Goal: Transaction & Acquisition: Purchase product/service

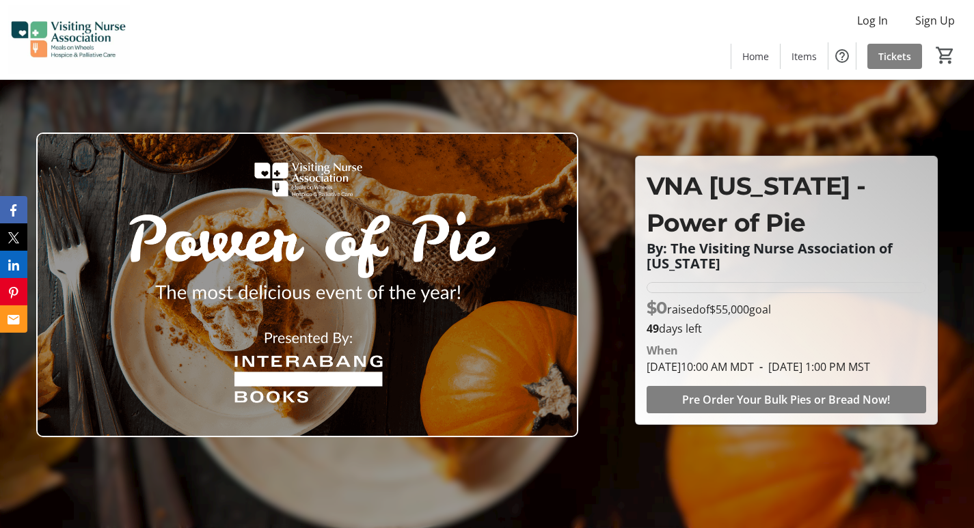
click at [312, 357] on img at bounding box center [307, 285] width 542 height 305
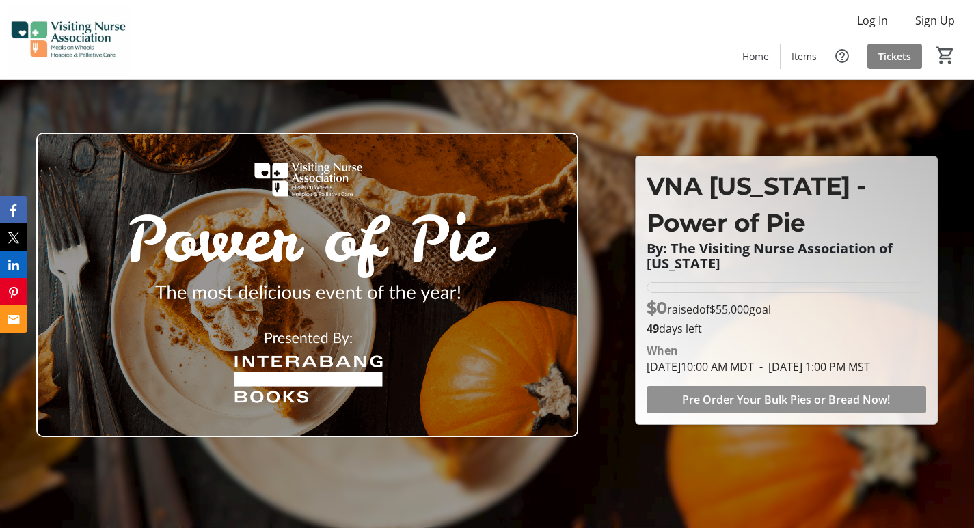
click at [765, 405] on span "Pre Order Your Bulk Pies or Bread Now!" at bounding box center [786, 400] width 208 height 16
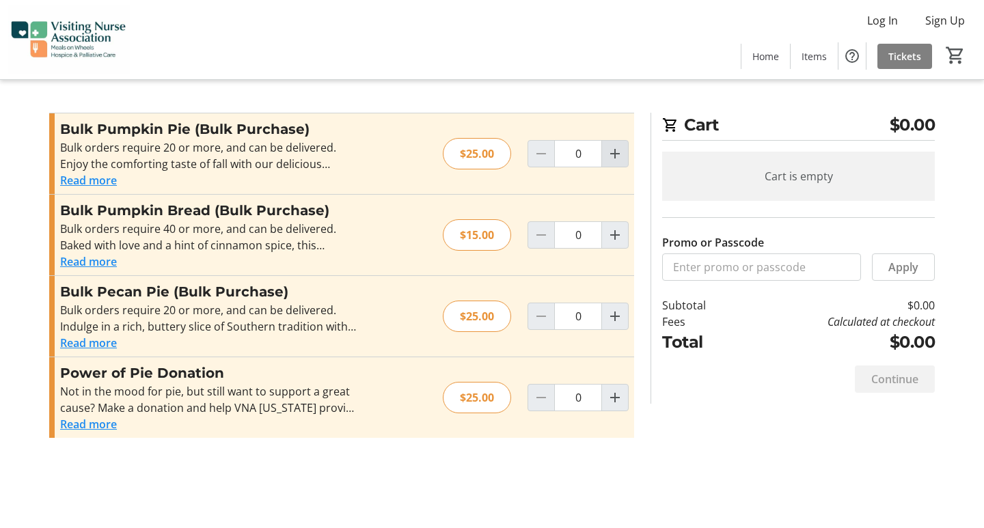
click at [613, 156] on mat-icon "Increment by one" at bounding box center [615, 154] width 16 height 16
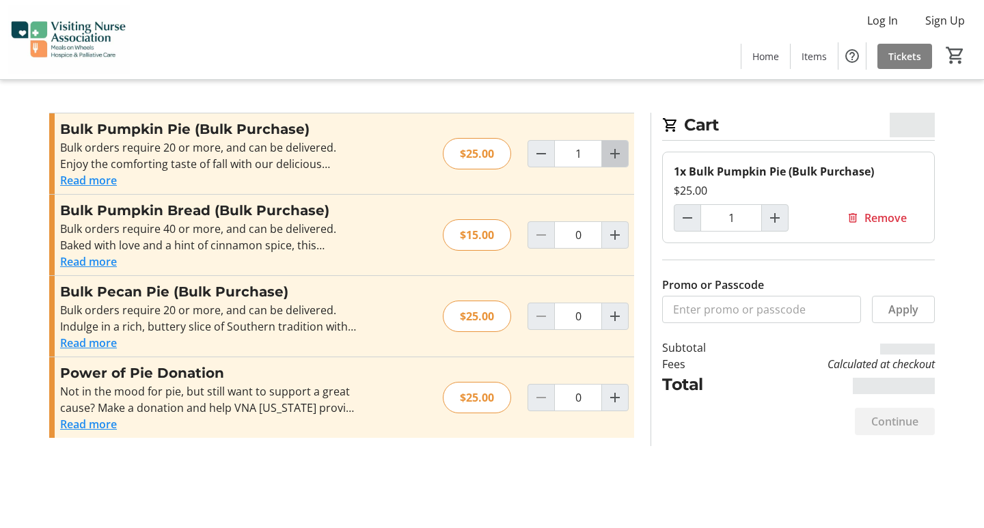
click at [613, 156] on mat-icon "Increment by one" at bounding box center [615, 154] width 16 height 16
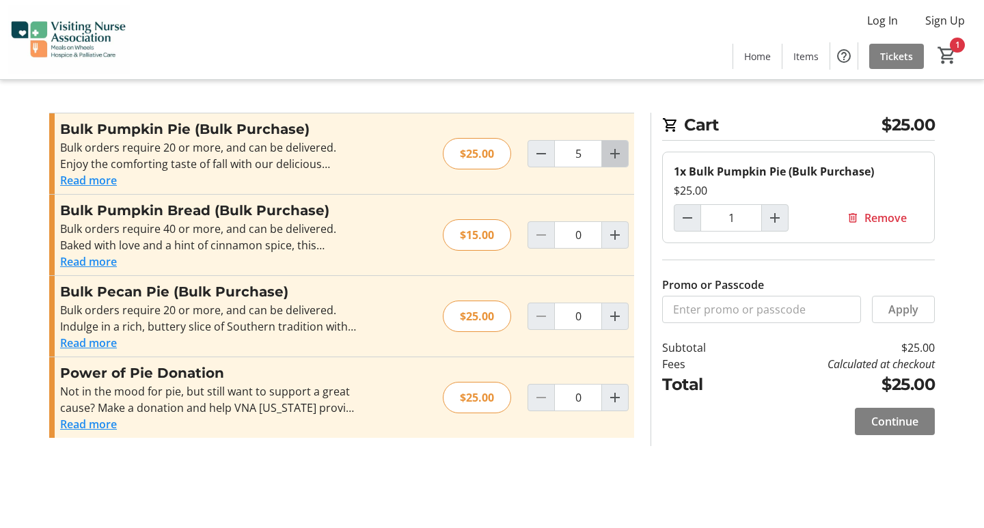
click at [613, 156] on mat-icon "Increment by one" at bounding box center [615, 154] width 16 height 16
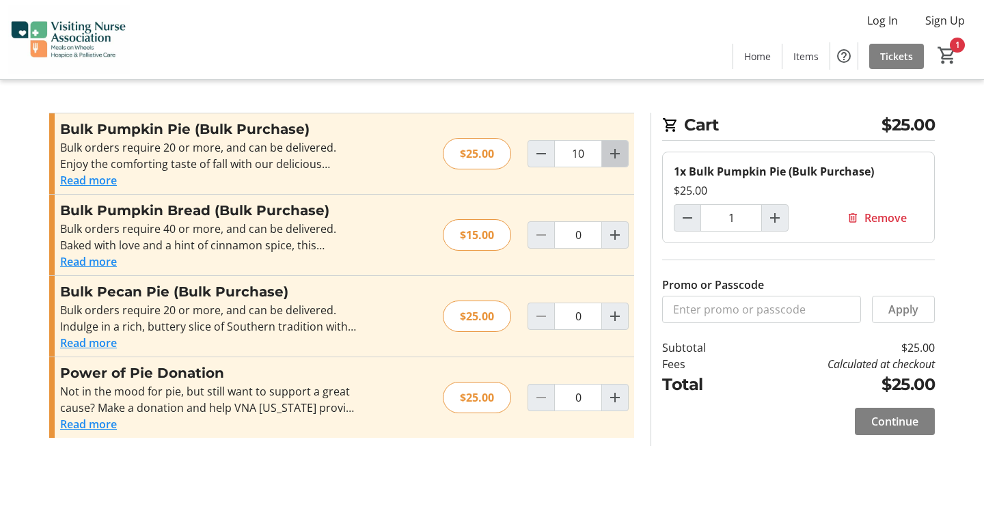
click at [613, 156] on mat-icon "Increment by one" at bounding box center [615, 154] width 16 height 16
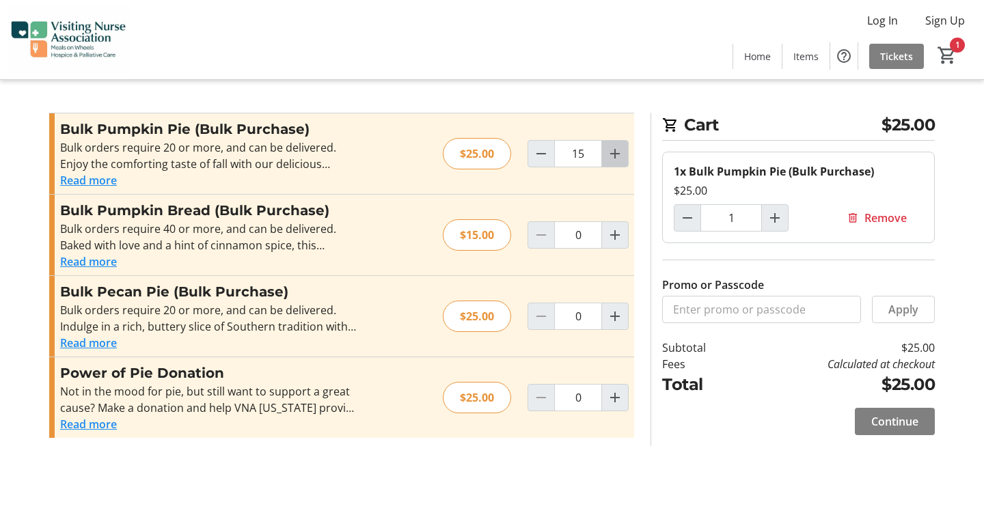
click at [613, 156] on mat-icon "Increment by one" at bounding box center [615, 154] width 16 height 16
click at [615, 151] on mat-icon "Increment by one" at bounding box center [615, 154] width 16 height 16
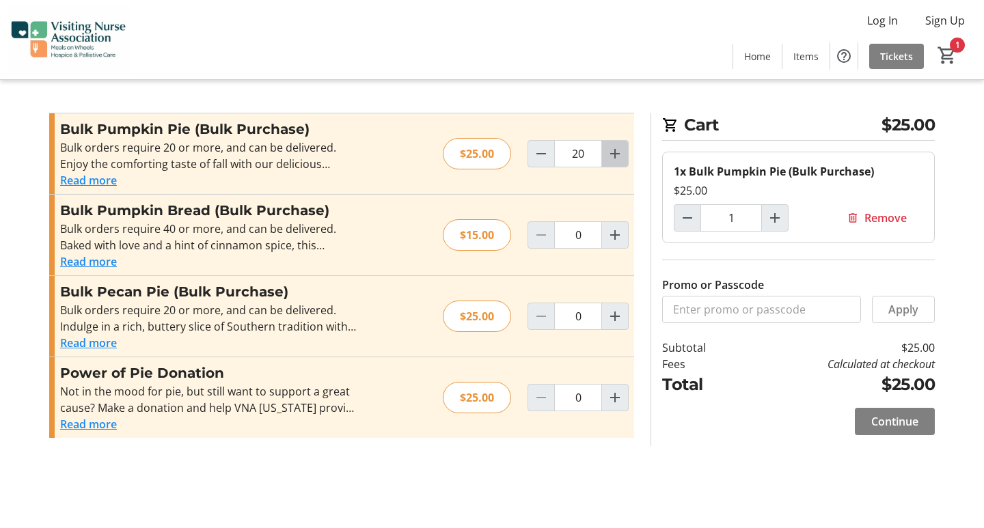
click at [615, 151] on mat-icon "Increment by one" at bounding box center [615, 154] width 16 height 16
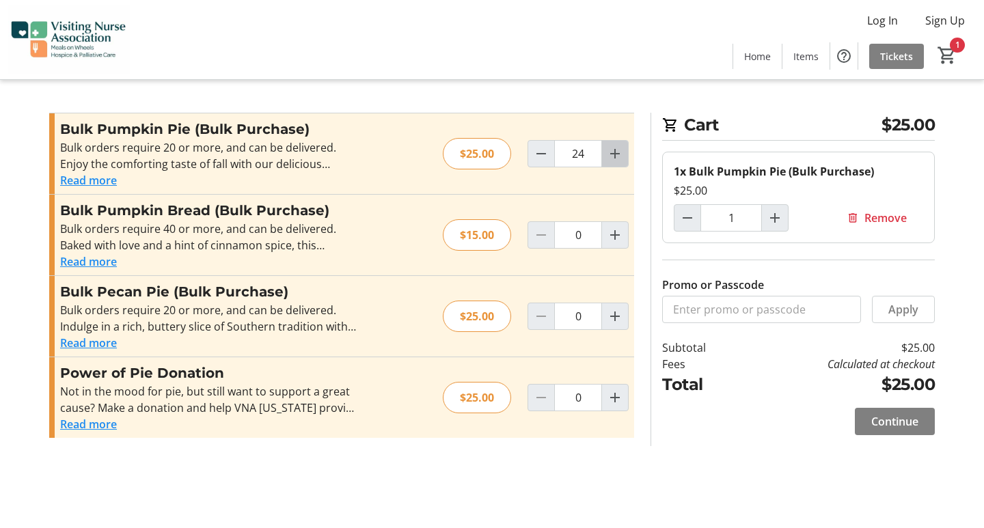
type input "25"
click at [615, 151] on mat-icon "Increment by one" at bounding box center [615, 154] width 16 height 16
type input "26"
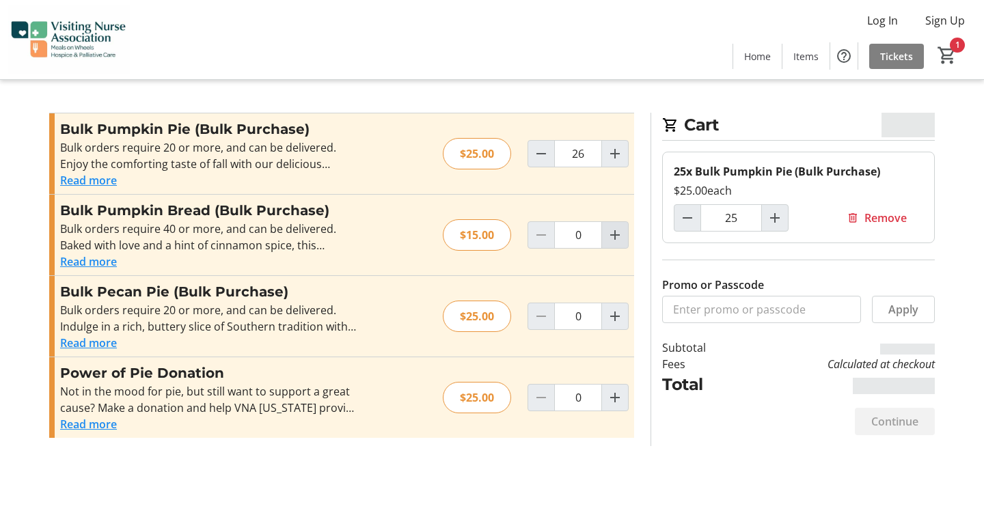
type input "26"
click at [606, 229] on span "Increment by one" at bounding box center [615, 235] width 26 height 26
click at [610, 226] on span "Increment by one" at bounding box center [615, 235] width 26 height 26
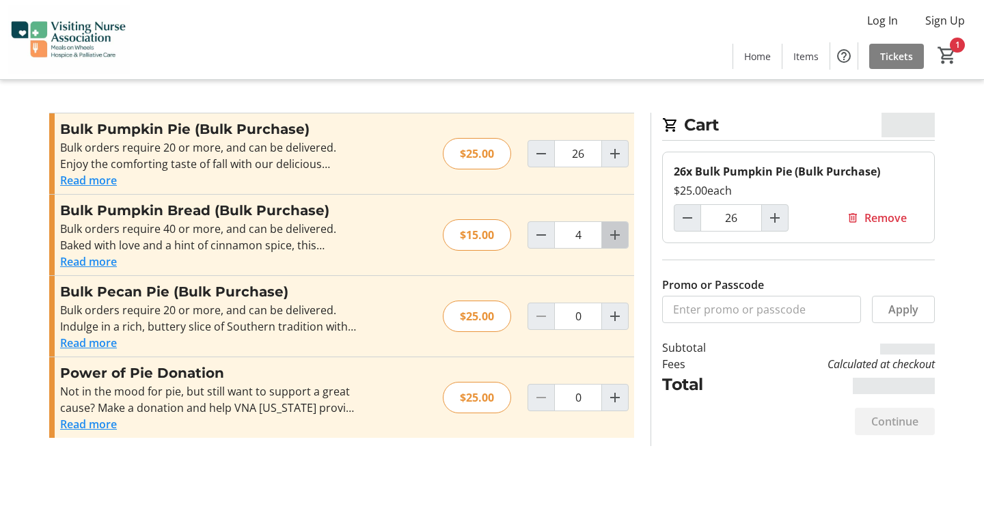
click at [610, 226] on span "Increment by one" at bounding box center [615, 235] width 26 height 26
click at [611, 225] on span "Increment by one" at bounding box center [615, 235] width 26 height 26
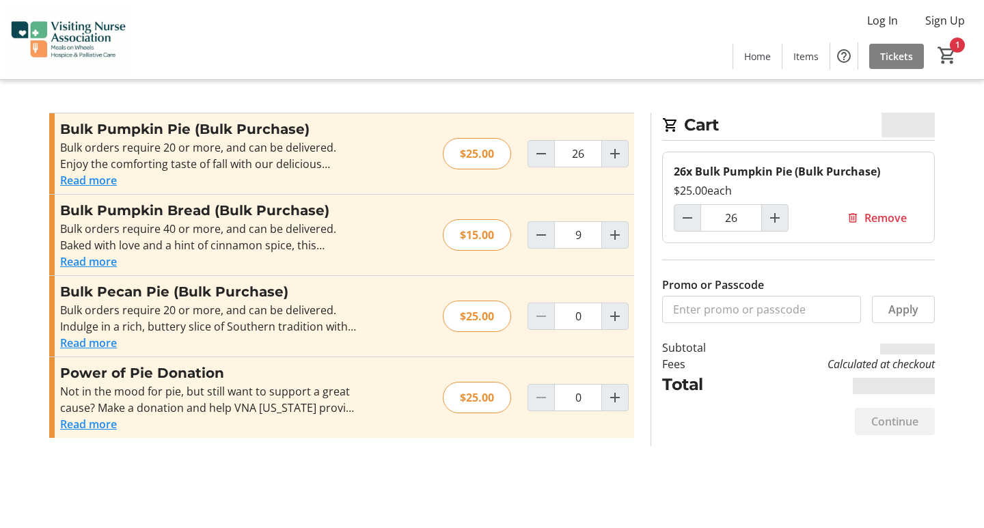
click at [612, 220] on div "Bulk Pumpkin Bread (Bulk Purchase) Bulk orders require 40 or more, and can be d…" at bounding box center [341, 235] width 585 height 81
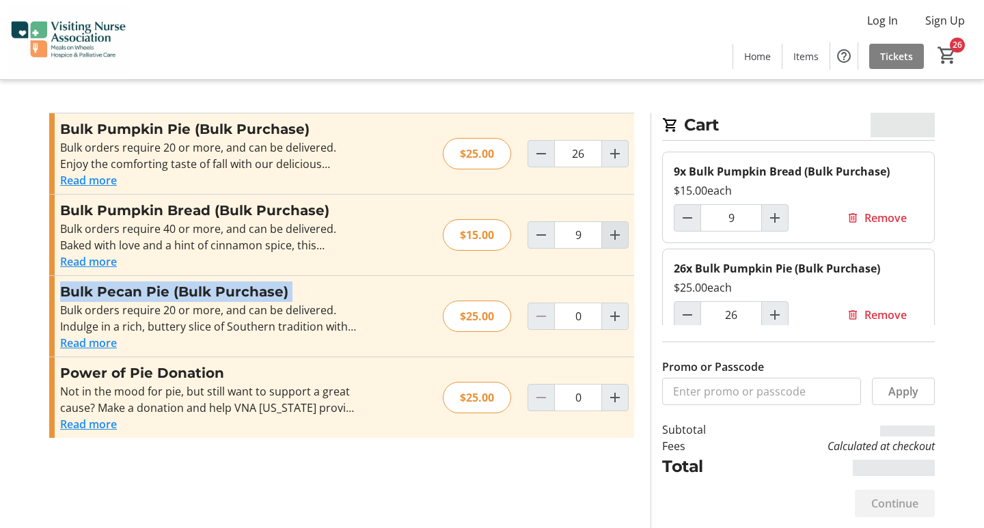
drag, startPoint x: 612, startPoint y: 220, endPoint x: 623, endPoint y: 247, distance: 29.4
click at [619, 239] on div "Bulk Pumpkin Bread (Bulk Purchase) Bulk orders require 40 or more, and can be d…" at bounding box center [341, 235] width 585 height 81
click at [612, 235] on mat-icon "Increment by one" at bounding box center [615, 235] width 16 height 16
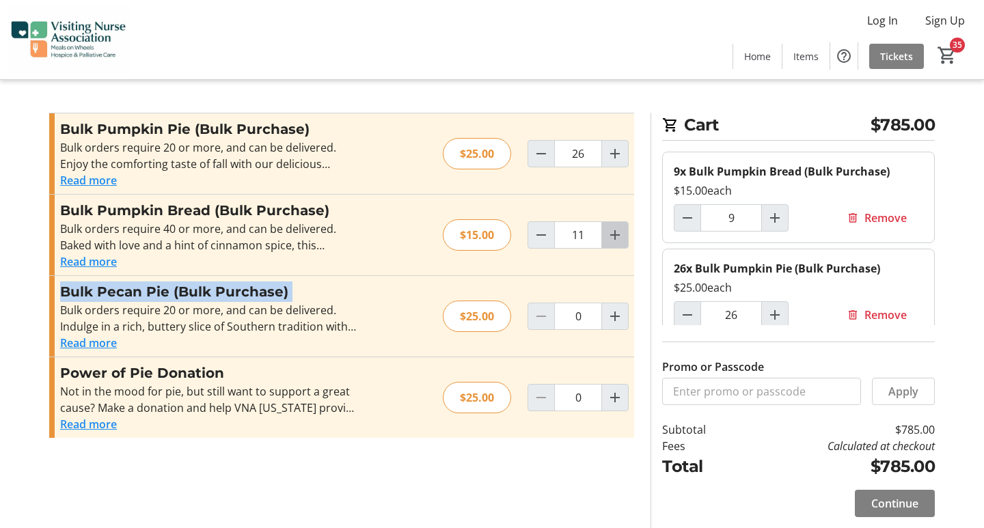
click at [616, 239] on mat-icon "Increment by one" at bounding box center [615, 235] width 16 height 16
click at [617, 236] on mat-icon "Increment by one" at bounding box center [615, 235] width 16 height 16
click at [620, 236] on mat-icon "Increment by one" at bounding box center [615, 235] width 16 height 16
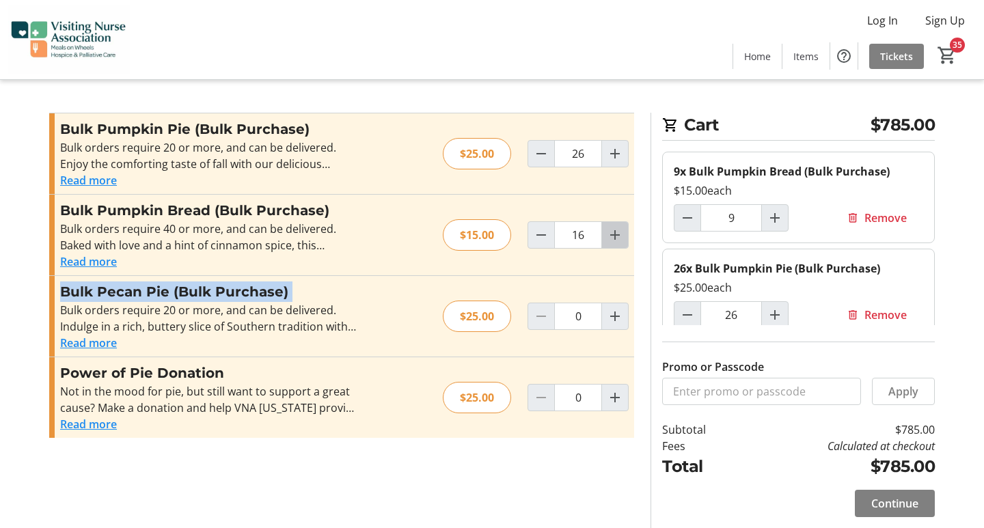
click at [623, 232] on mat-icon "Increment by one" at bounding box center [615, 235] width 16 height 16
click at [623, 232] on span "Increment by one" at bounding box center [615, 235] width 26 height 26
drag, startPoint x: 620, startPoint y: 232, endPoint x: 616, endPoint y: 241, distance: 9.5
click at [622, 241] on mat-icon "Increment by one" at bounding box center [615, 235] width 16 height 16
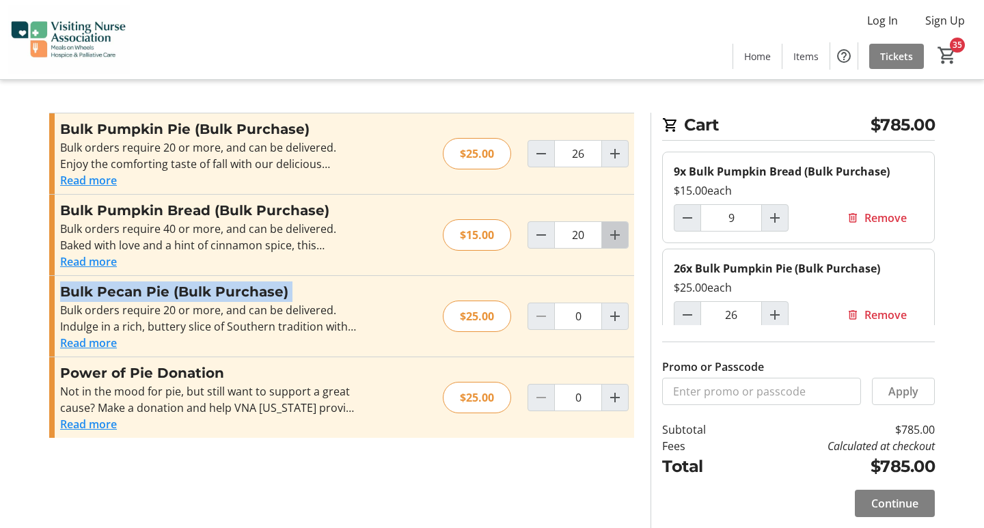
click at [616, 241] on mat-icon "Increment by one" at bounding box center [615, 235] width 16 height 16
click at [616, 239] on mat-icon "Increment by one" at bounding box center [615, 235] width 16 height 16
click at [619, 242] on mat-icon "Increment by one" at bounding box center [615, 235] width 16 height 16
type input "23"
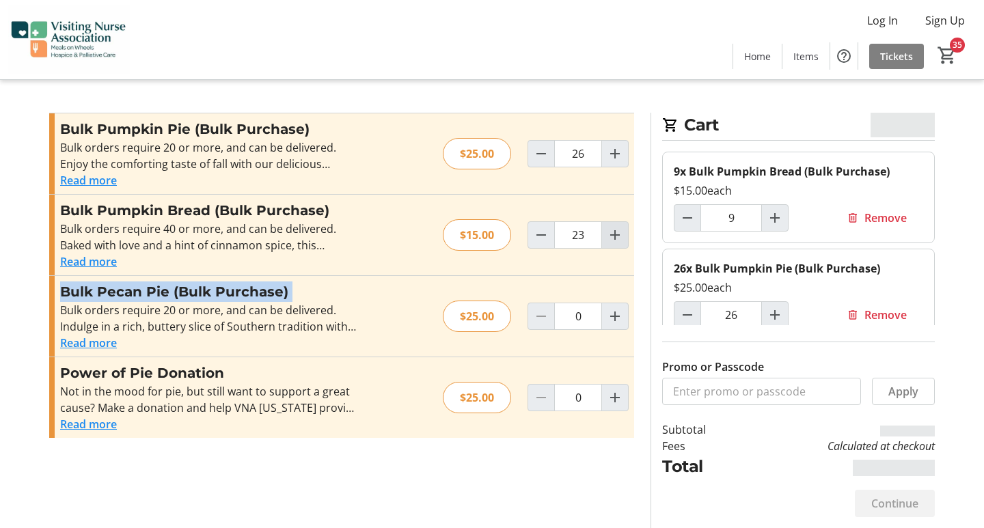
type input "23"
click at [616, 236] on mat-icon "Increment by one" at bounding box center [615, 235] width 16 height 16
type input "24"
click at [617, 236] on mat-icon "Increment by one" at bounding box center [615, 235] width 16 height 16
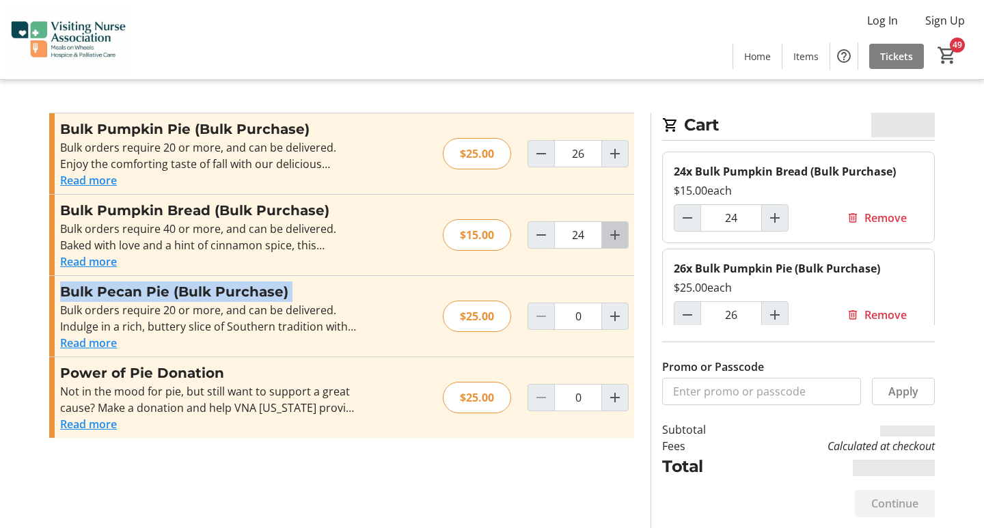
type input "25"
click at [617, 236] on mat-icon "Increment by one" at bounding box center [615, 235] width 16 height 16
type input "26"
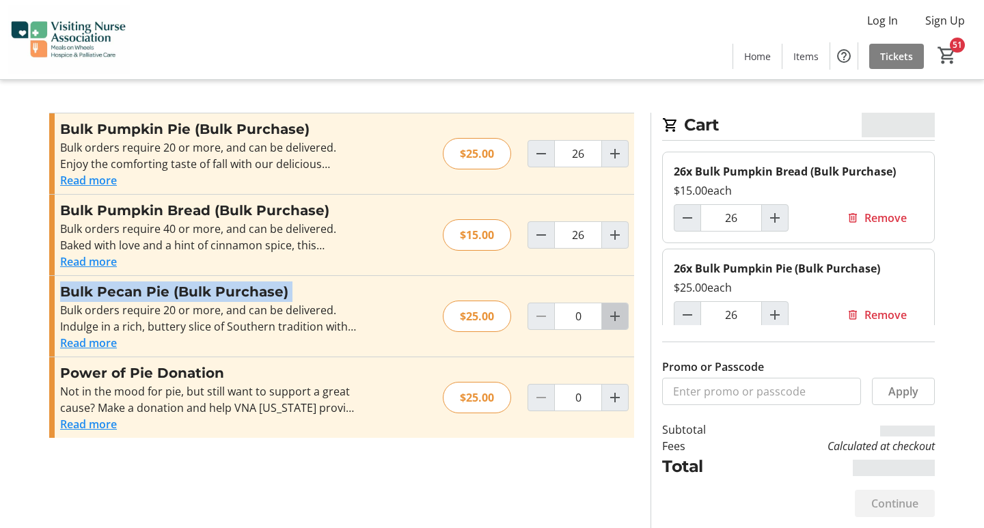
click at [608, 321] on mat-icon "Increment by one" at bounding box center [615, 316] width 16 height 16
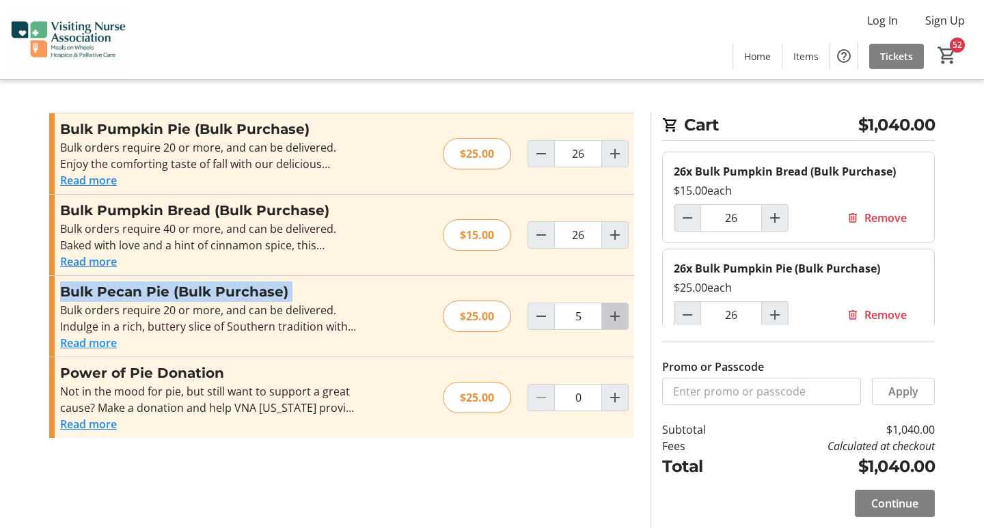
click at [608, 321] on mat-icon "Increment by one" at bounding box center [615, 316] width 16 height 16
click at [611, 313] on mat-icon "Increment by one" at bounding box center [615, 316] width 16 height 16
click at [612, 313] on mat-icon "Increment by one" at bounding box center [615, 316] width 16 height 16
click at [615, 314] on mat-icon "Increment by one" at bounding box center [615, 316] width 16 height 16
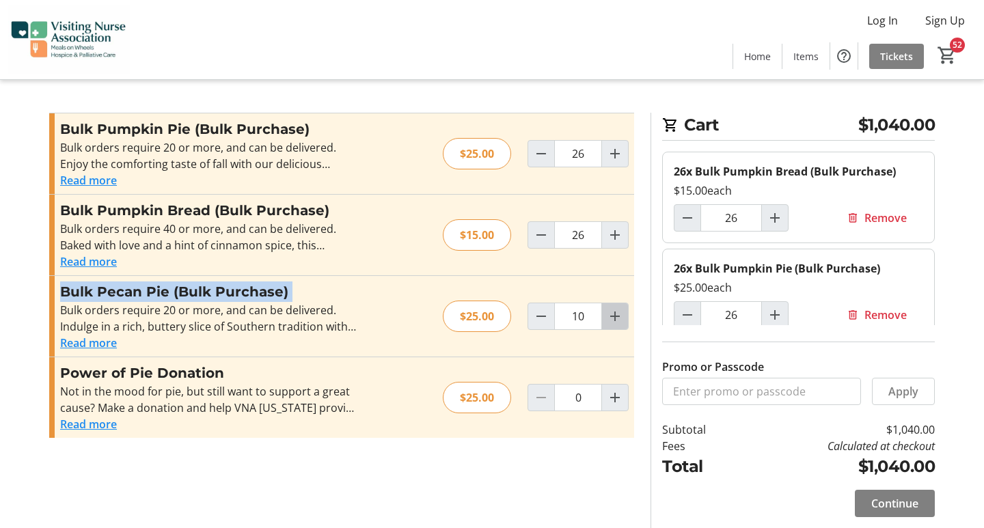
click at [616, 314] on mat-icon "Increment by one" at bounding box center [615, 316] width 16 height 16
click at [618, 314] on mat-icon "Increment by one" at bounding box center [615, 316] width 16 height 16
click at [618, 312] on mat-icon "Increment by one" at bounding box center [615, 316] width 16 height 16
click at [618, 313] on mat-icon "Increment by one" at bounding box center [615, 316] width 16 height 16
click at [619, 310] on button "Increment by one" at bounding box center [615, 316] width 26 height 26
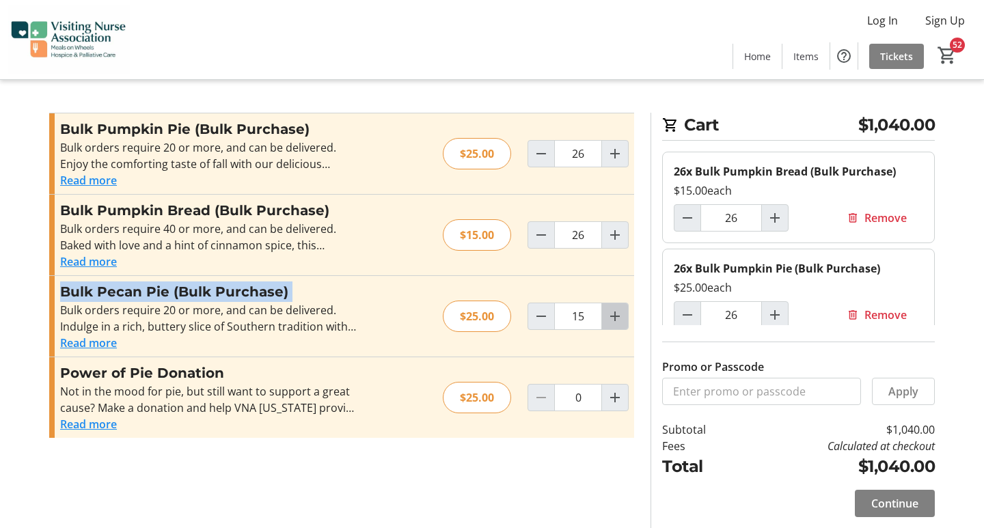
click at [618, 310] on mat-icon "Increment by one" at bounding box center [615, 316] width 16 height 16
click at [619, 312] on button "Increment by one" at bounding box center [615, 316] width 26 height 26
click at [619, 312] on mat-icon "Increment by one" at bounding box center [615, 316] width 16 height 16
click at [616, 308] on button "Increment by one" at bounding box center [615, 316] width 26 height 26
click at [617, 310] on mat-icon "Increment by one" at bounding box center [615, 316] width 16 height 16
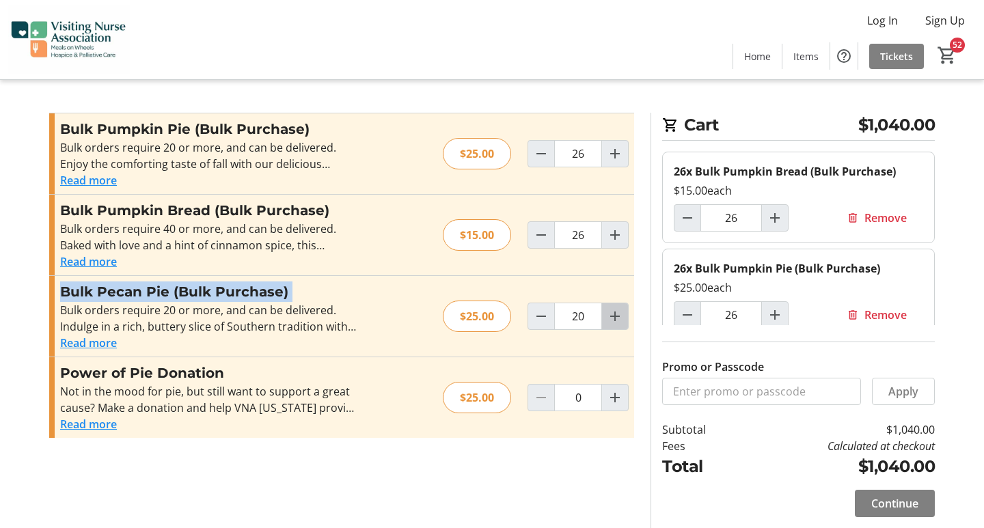
click at [619, 311] on mat-icon "Increment by one" at bounding box center [615, 316] width 16 height 16
click at [619, 312] on mat-icon "Increment by one" at bounding box center [615, 316] width 16 height 16
click at [619, 314] on mat-icon "Increment by one" at bounding box center [615, 316] width 16 height 16
click at [618, 314] on mat-icon "Increment by one" at bounding box center [615, 316] width 16 height 16
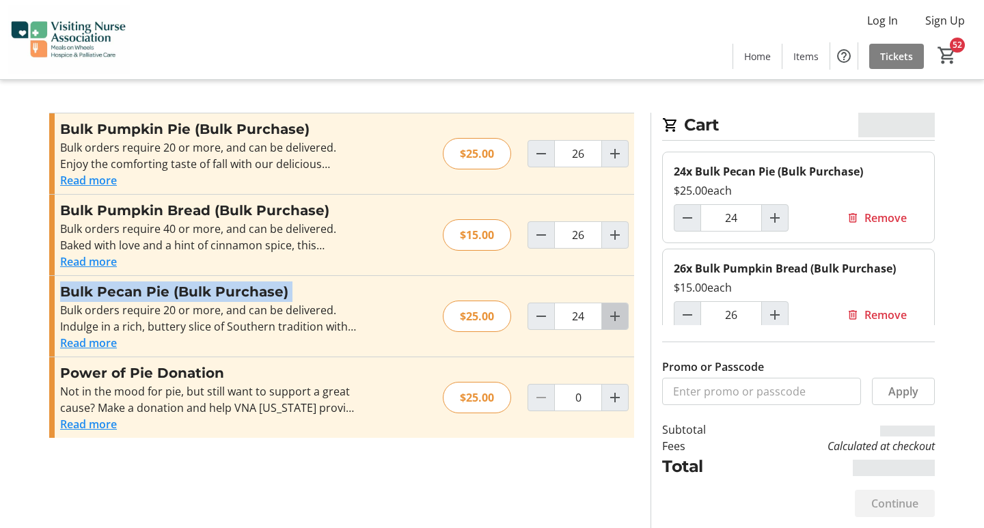
click at [616, 311] on mat-icon "Increment by one" at bounding box center [615, 316] width 16 height 16
type input "25"
click at [614, 312] on mat-icon "Increment by one" at bounding box center [615, 316] width 16 height 16
type input "26"
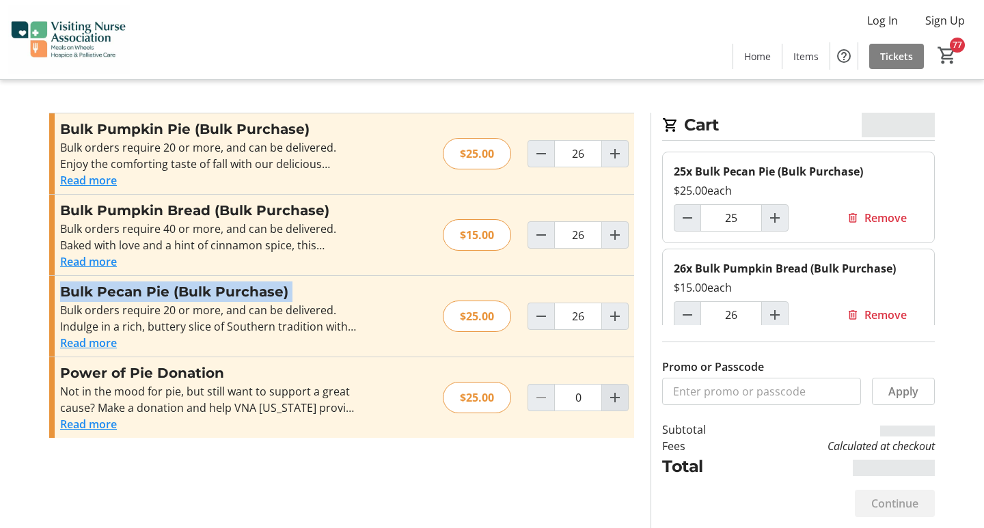
type input "26"
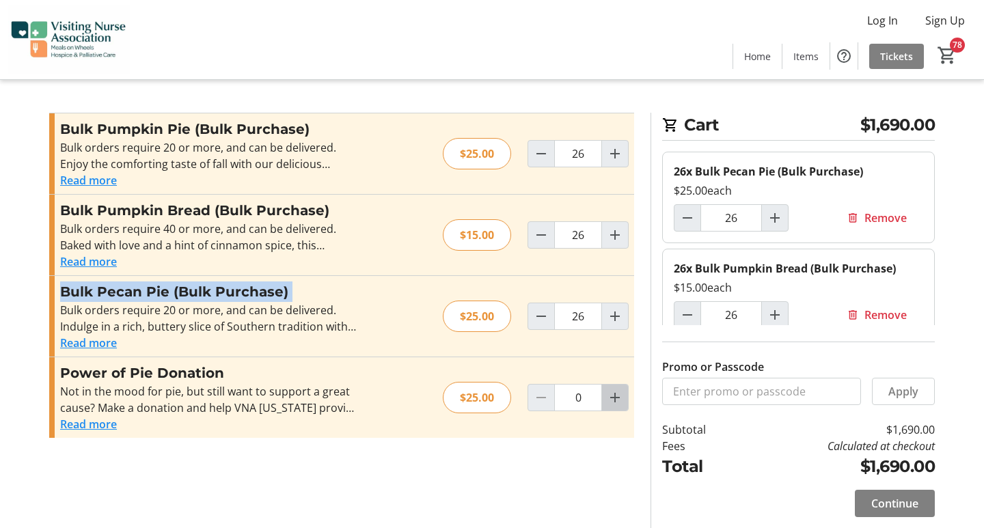
click at [605, 402] on span "Increment by one" at bounding box center [615, 398] width 26 height 26
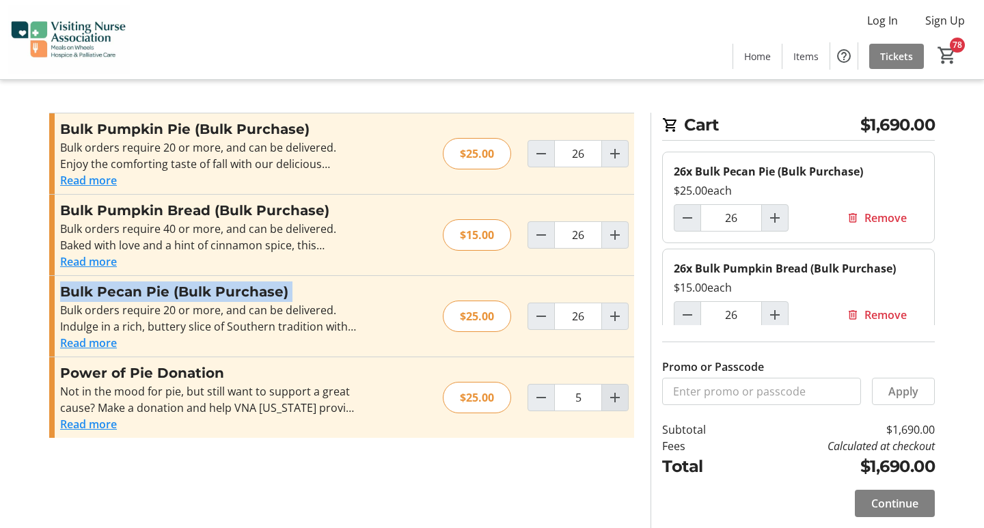
click at [604, 393] on span "Increment by one" at bounding box center [615, 398] width 26 height 26
click at [605, 394] on span "Increment by one" at bounding box center [615, 398] width 26 height 26
click at [608, 396] on button "Increment by one" at bounding box center [615, 398] width 26 height 26
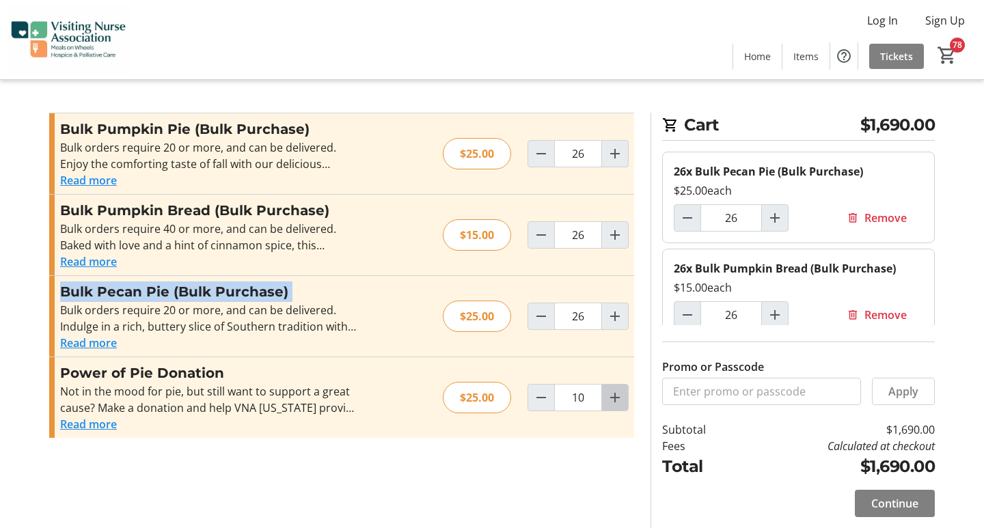
click at [620, 405] on mat-icon "Increment by one" at bounding box center [615, 398] width 16 height 16
click at [624, 408] on button "Increment by one" at bounding box center [615, 398] width 26 height 26
click at [625, 404] on button "Increment by one" at bounding box center [615, 398] width 26 height 26
click at [623, 401] on button "Increment by one" at bounding box center [615, 398] width 26 height 26
click at [623, 401] on mat-icon "Increment by one" at bounding box center [615, 398] width 16 height 16
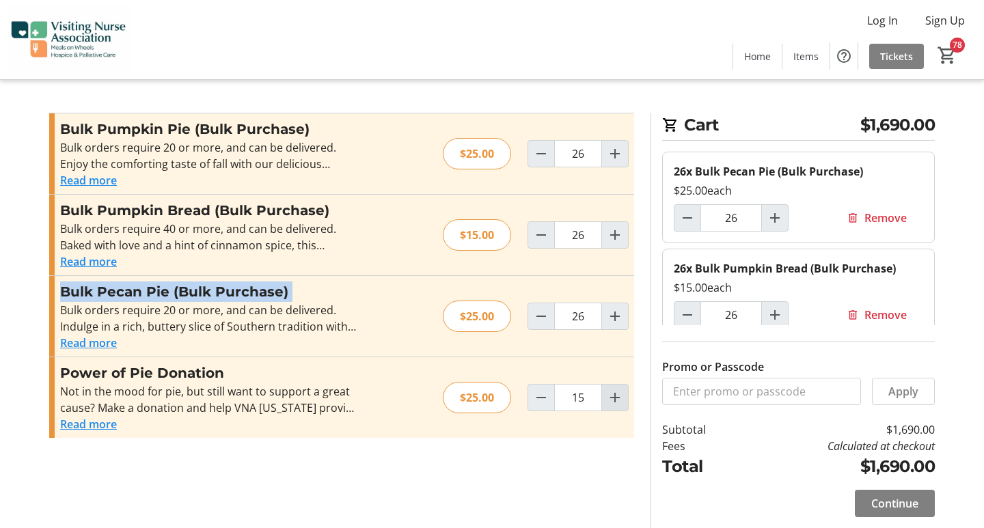
click at [619, 398] on mat-icon "Increment by one" at bounding box center [615, 398] width 16 height 16
click at [619, 401] on mat-icon "Increment by one" at bounding box center [615, 398] width 16 height 16
click at [627, 401] on div "Power of Pie Donation Not in the mood for pie, but still want to support a grea…" at bounding box center [341, 397] width 585 height 81
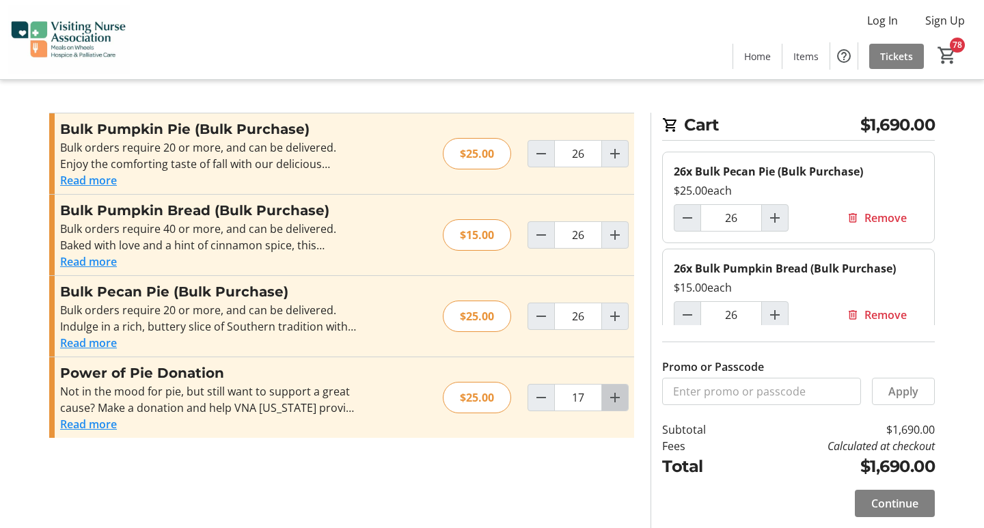
click at [625, 409] on button "Increment by one" at bounding box center [615, 398] width 26 height 26
type input "18"
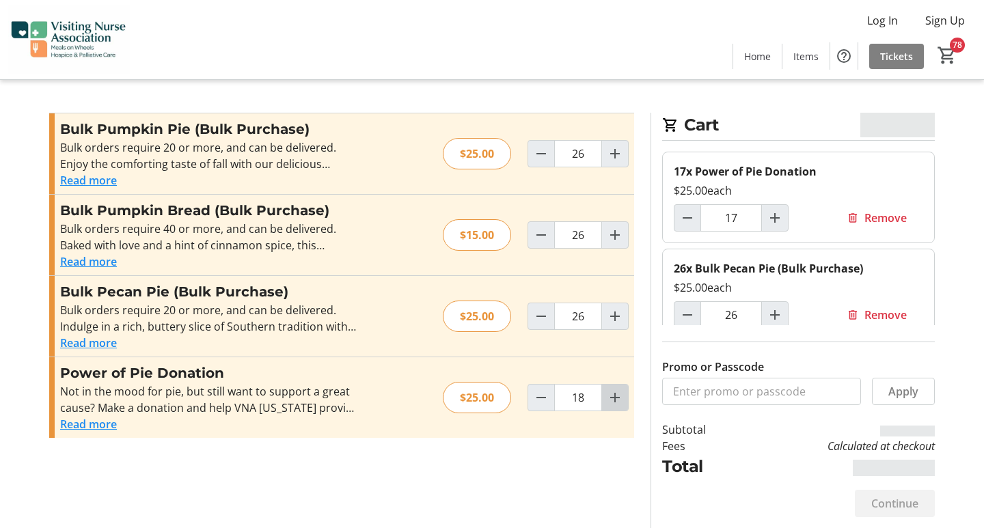
drag, startPoint x: 622, startPoint y: 405, endPoint x: 624, endPoint y: 412, distance: 7.1
click at [624, 412] on div "Power of Pie Donation Not in the mood for pie, but still want to support a grea…" at bounding box center [341, 397] width 585 height 81
type input "18"
click at [622, 412] on div "Power of Pie Donation Not in the mood for pie, but still want to support a grea…" at bounding box center [341, 397] width 585 height 81
click at [621, 408] on button "Increment by one" at bounding box center [615, 398] width 26 height 26
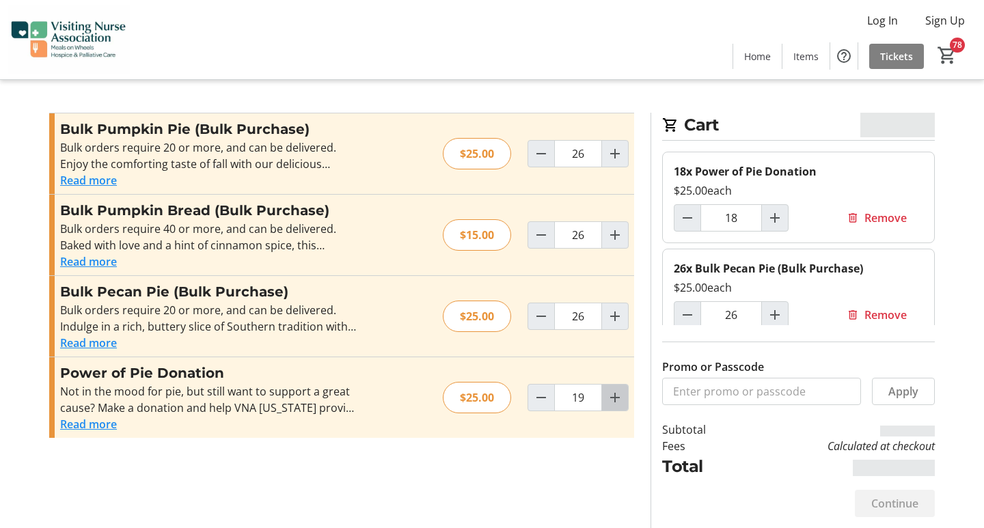
click at [615, 403] on mat-icon "Increment by one" at bounding box center [615, 398] width 16 height 16
click at [614, 402] on mat-icon "Increment by one" at bounding box center [615, 398] width 16 height 16
drag, startPoint x: 615, startPoint y: 401, endPoint x: 613, endPoint y: 389, distance: 12.5
click at [615, 402] on mat-icon "Increment by one" at bounding box center [615, 398] width 16 height 16
drag, startPoint x: 613, startPoint y: 389, endPoint x: 610, endPoint y: 375, distance: 14.1
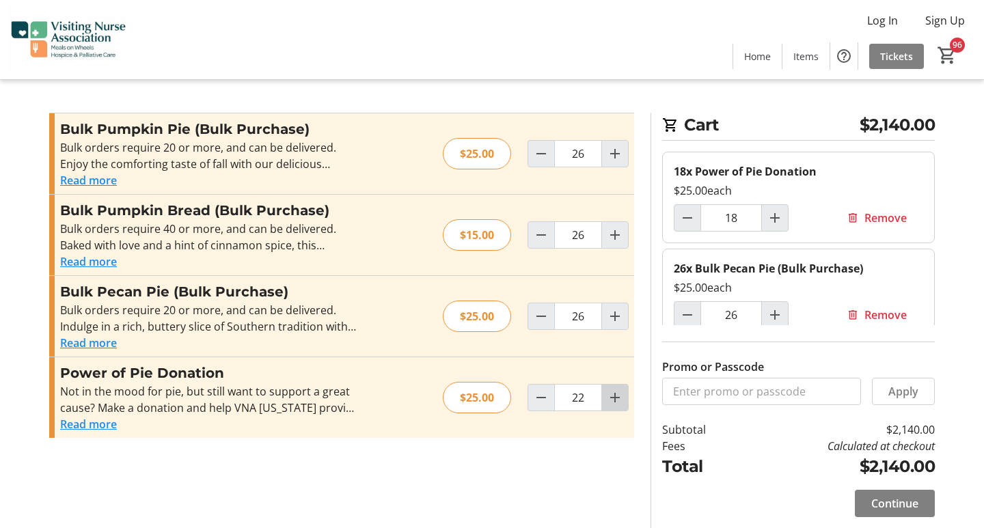
click at [618, 400] on button "Increment by one" at bounding box center [615, 398] width 26 height 26
type input "23"
drag, startPoint x: 610, startPoint y: 375, endPoint x: 612, endPoint y: 388, distance: 13.1
click at [615, 392] on div "Power of Pie Donation Not in the mood for pie, but still want to support a grea…" at bounding box center [341, 397] width 585 height 81
type input "23"
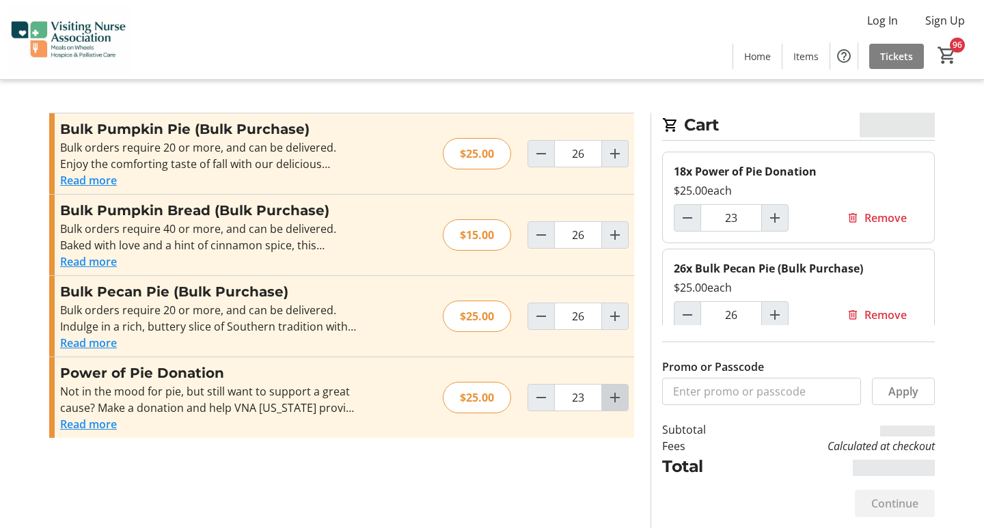
drag, startPoint x: 615, startPoint y: 392, endPoint x: 612, endPoint y: 375, distance: 16.6
click at [613, 384] on div at bounding box center [614, 397] width 27 height 27
drag, startPoint x: 612, startPoint y: 375, endPoint x: 621, endPoint y: 394, distance: 21.1
click at [621, 394] on div "Power of Pie Donation Not in the mood for pie, but still want to support a grea…" at bounding box center [341, 397] width 585 height 81
click at [617, 397] on mat-icon "Increment by one" at bounding box center [615, 398] width 16 height 16
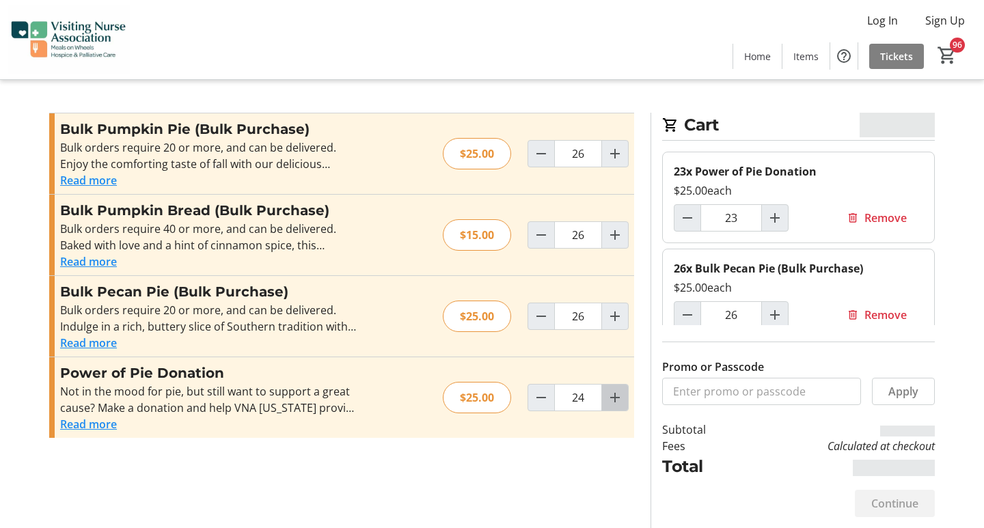
click at [616, 397] on mat-icon "Increment by one" at bounding box center [615, 398] width 16 height 16
type input "28"
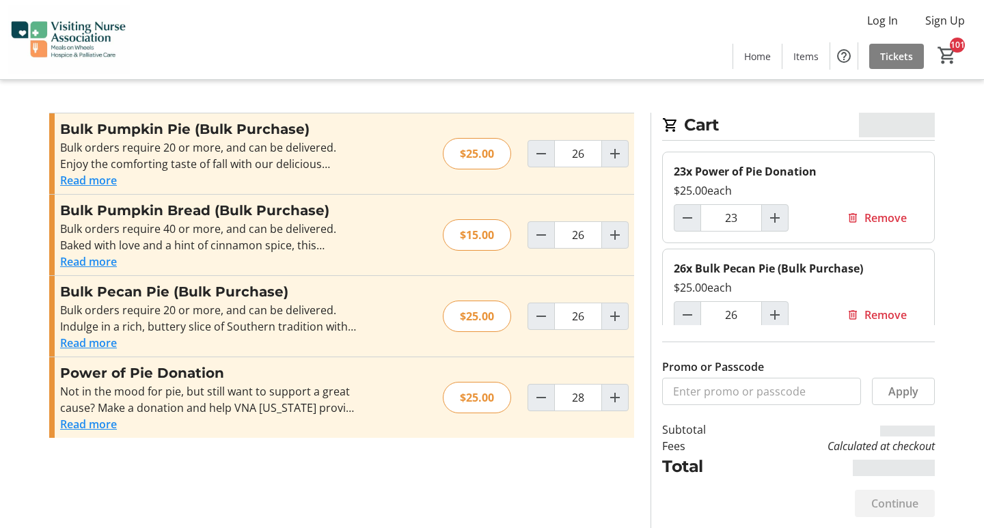
type input "28"
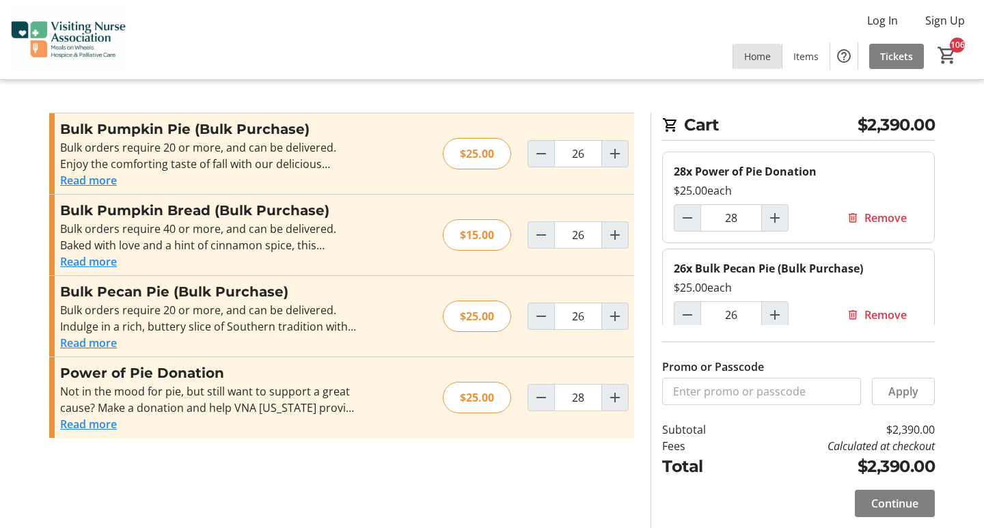
click at [758, 53] on span "Home" at bounding box center [757, 56] width 27 height 14
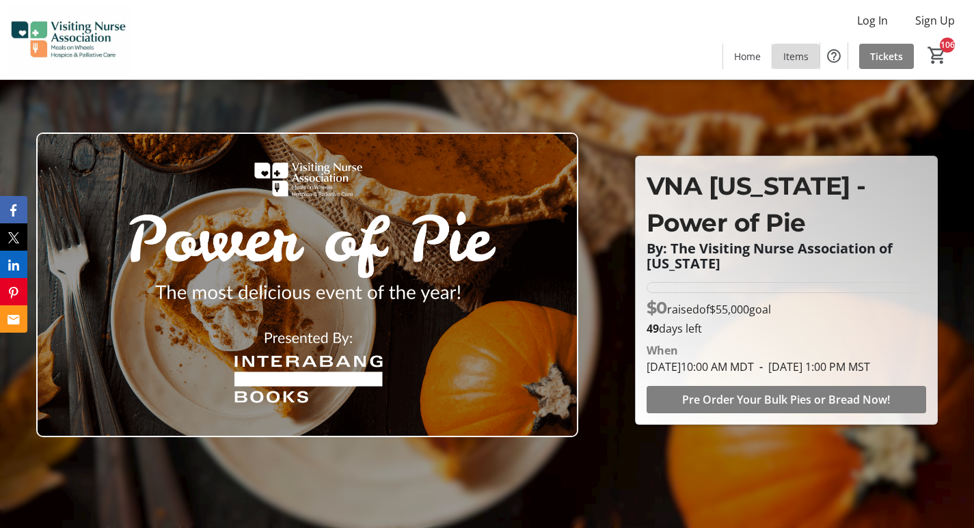
click at [804, 55] on span "Items" at bounding box center [795, 56] width 25 height 14
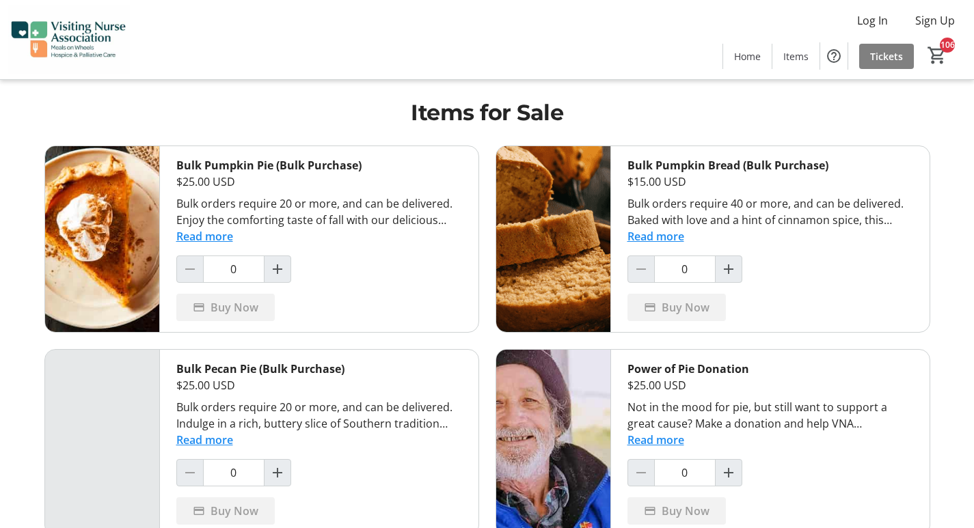
click at [837, 53] on html "Log In Sign Up Home Items Tickets 106 Home Items Tickets Items for Sale Bulk Pu…" at bounding box center [487, 289] width 974 height 578
click at [835, 54] on mat-icon "Help" at bounding box center [834, 56] width 16 height 16
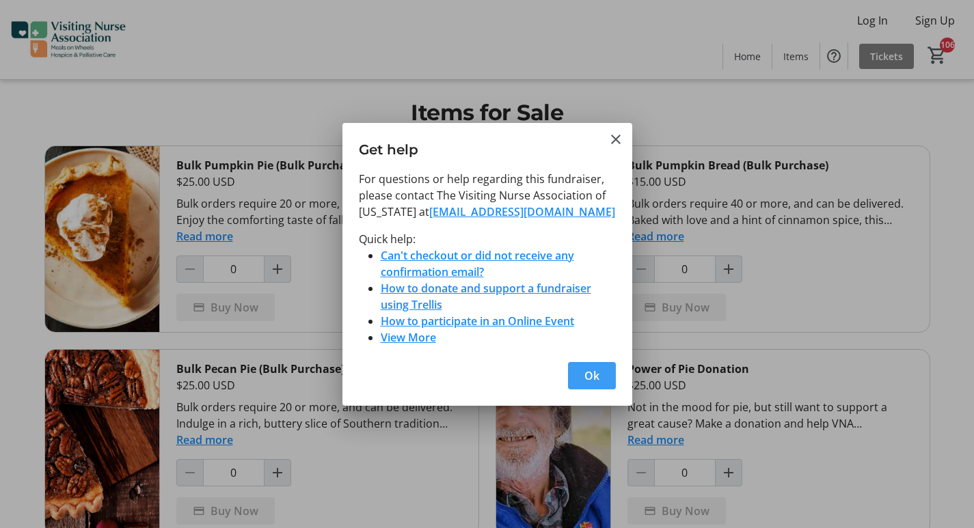
click at [586, 371] on span "Ok" at bounding box center [591, 376] width 15 height 16
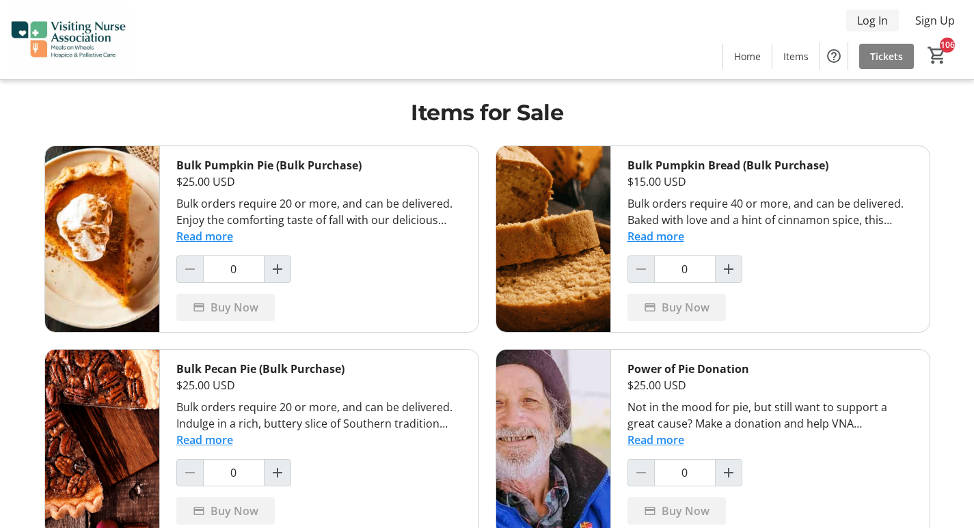
click at [879, 15] on span "Log In" at bounding box center [872, 20] width 31 height 16
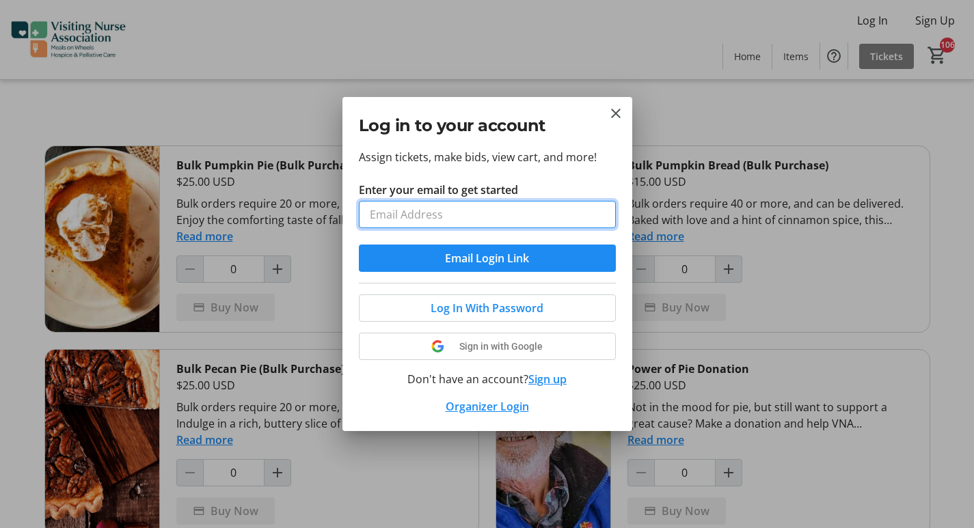
click at [388, 216] on input "Enter your email to get started" at bounding box center [487, 214] width 257 height 27
type input "3811teas kiteas bvds apts `1073811 teas kiteas bvds zip 1234567371676"
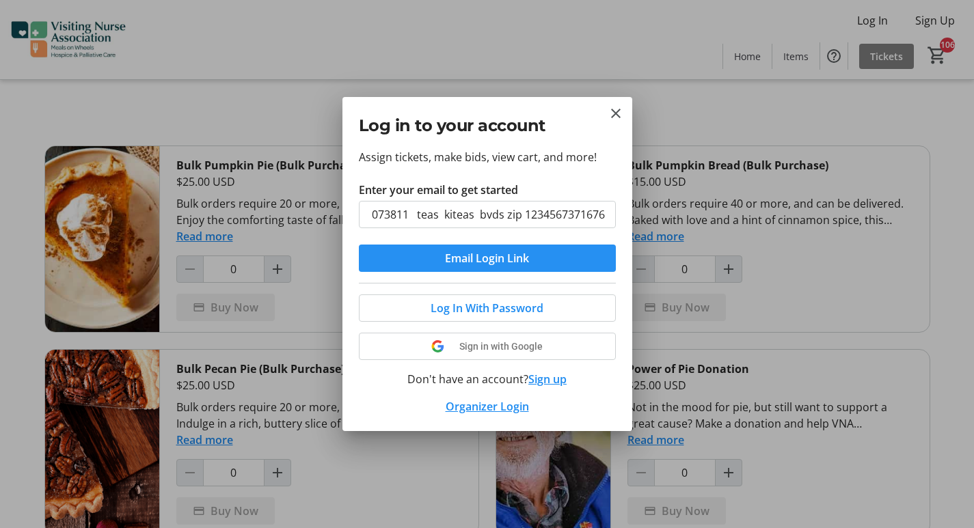
scroll to position [0, 0]
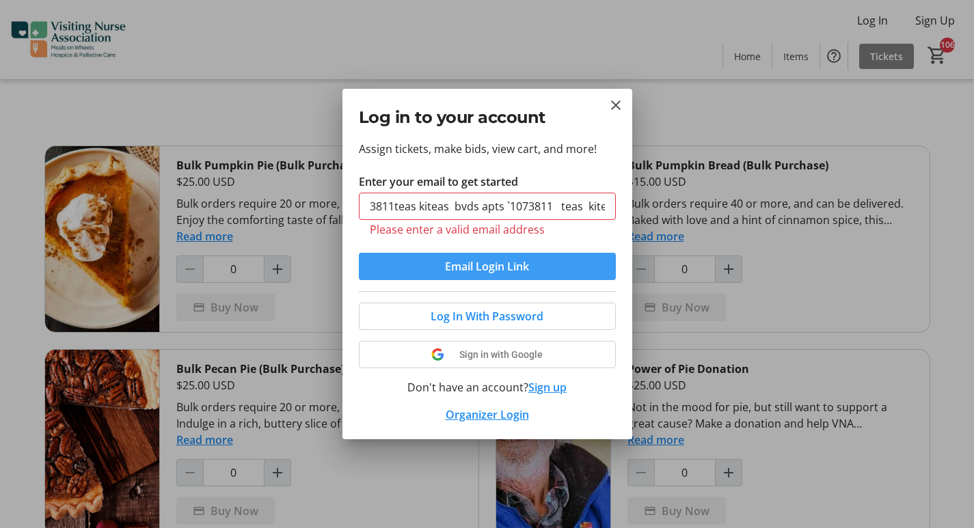
click at [501, 261] on span "Email Login Link" at bounding box center [487, 266] width 84 height 16
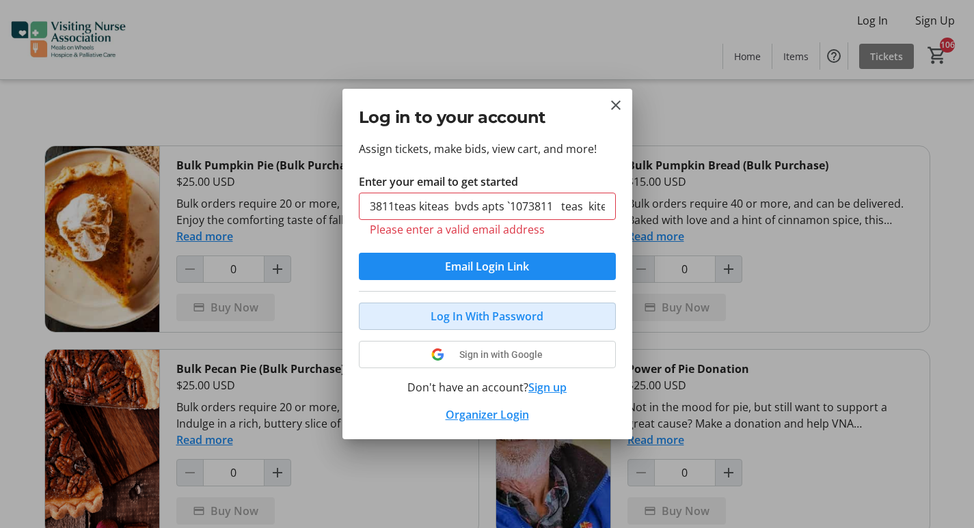
click at [518, 316] on span "Log In With Password" at bounding box center [487, 316] width 113 height 16
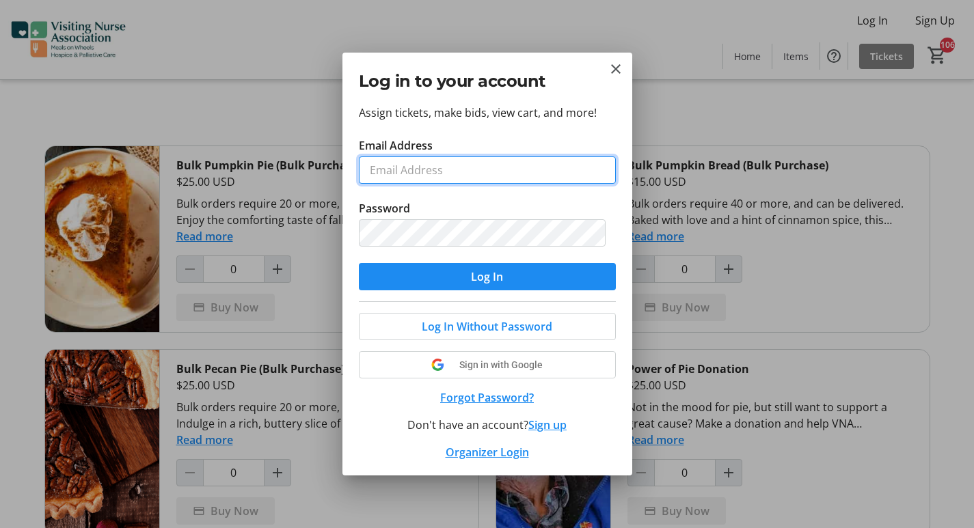
click at [394, 173] on input "Email Address" at bounding box center [487, 170] width 257 height 27
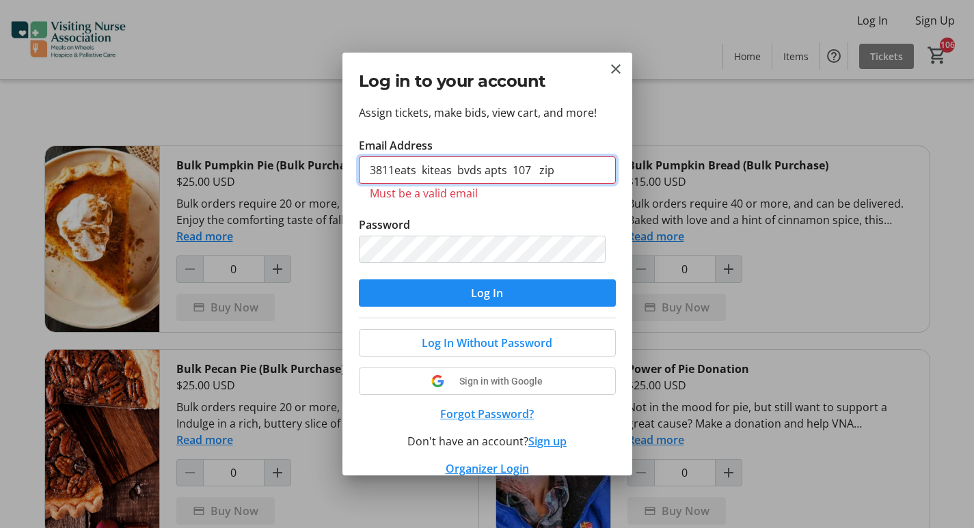
click at [582, 171] on input "3811eats kiteas bvds apts 107 zip" at bounding box center [487, 170] width 257 height 27
type input "3811eats kiteas bvds apts 107 zip 123345676731673"
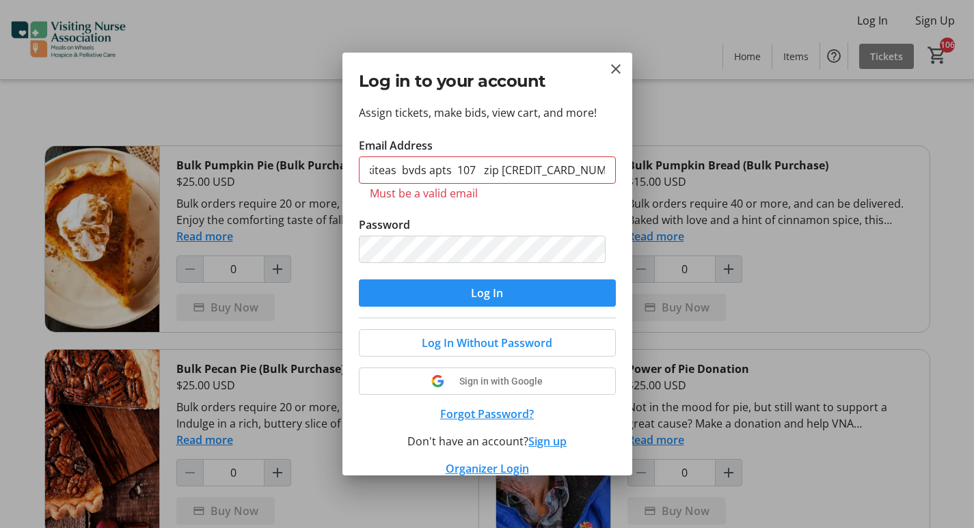
scroll to position [0, 0]
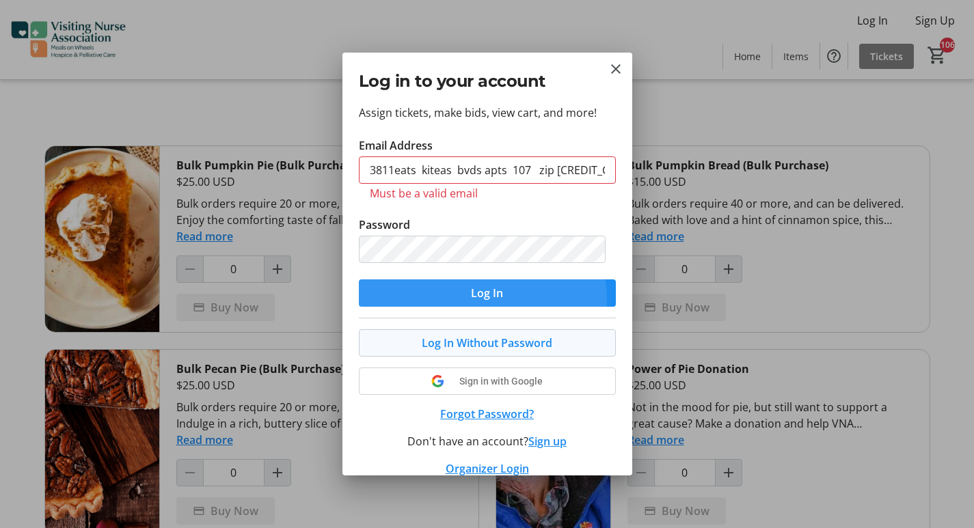
drag, startPoint x: 454, startPoint y: 301, endPoint x: 460, endPoint y: 329, distance: 28.7
click at [454, 307] on span "submit" at bounding box center [487, 293] width 257 height 33
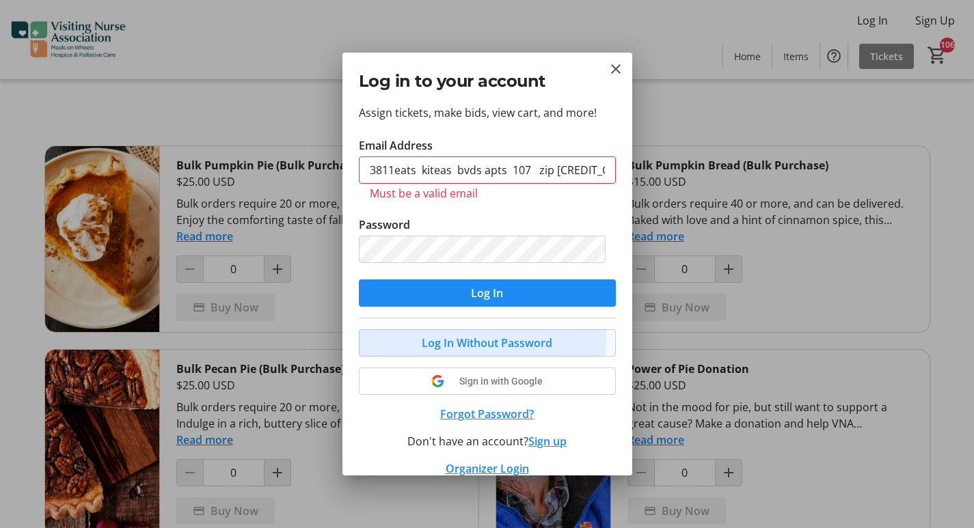
click at [462, 339] on span "Log In Without Password" at bounding box center [487, 343] width 131 height 16
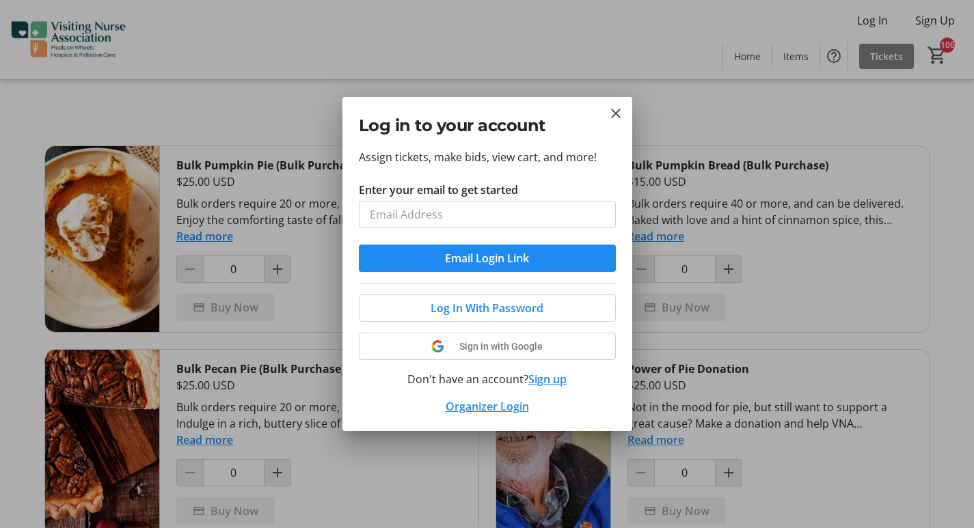
drag, startPoint x: 543, startPoint y: 377, endPoint x: 526, endPoint y: 394, distance: 24.7
click at [543, 379] on button "Sign up" at bounding box center [547, 379] width 38 height 16
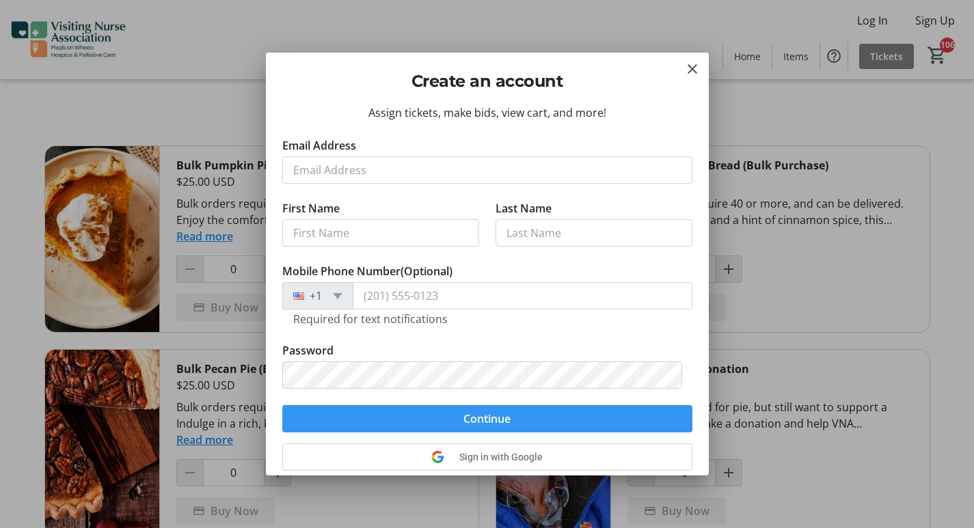
click at [509, 403] on span "submit" at bounding box center [487, 419] width 410 height 33
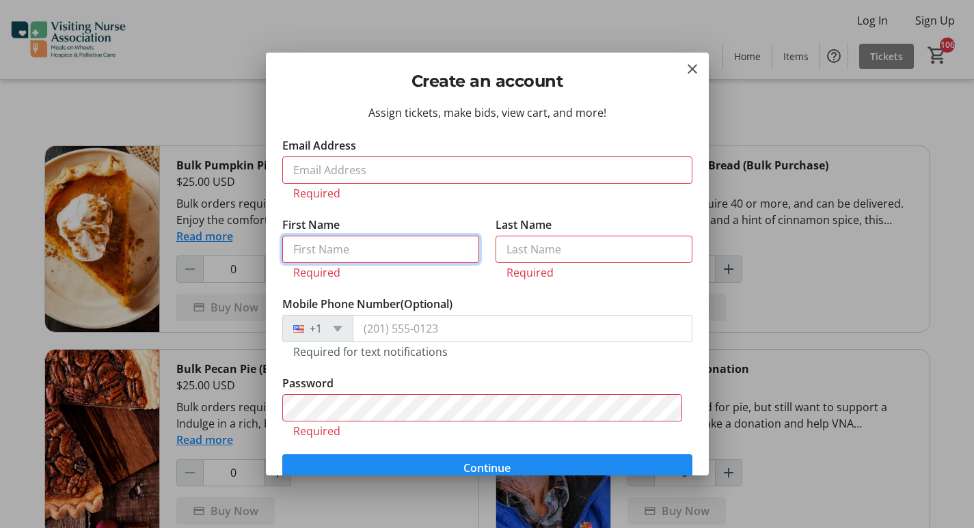
click at [321, 248] on input "First Name" at bounding box center [380, 249] width 197 height 27
type input "yakia mays"
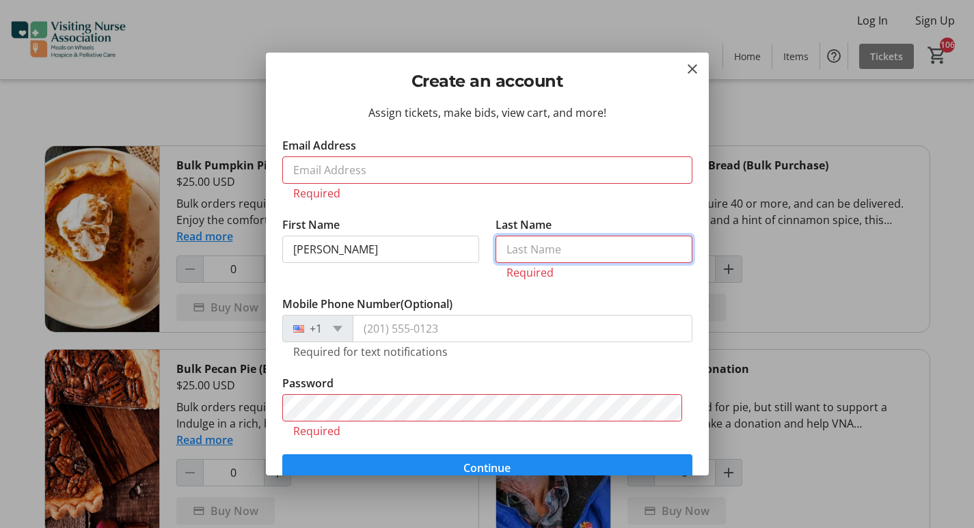
click at [593, 243] on input "Last Name" at bounding box center [594, 249] width 197 height 27
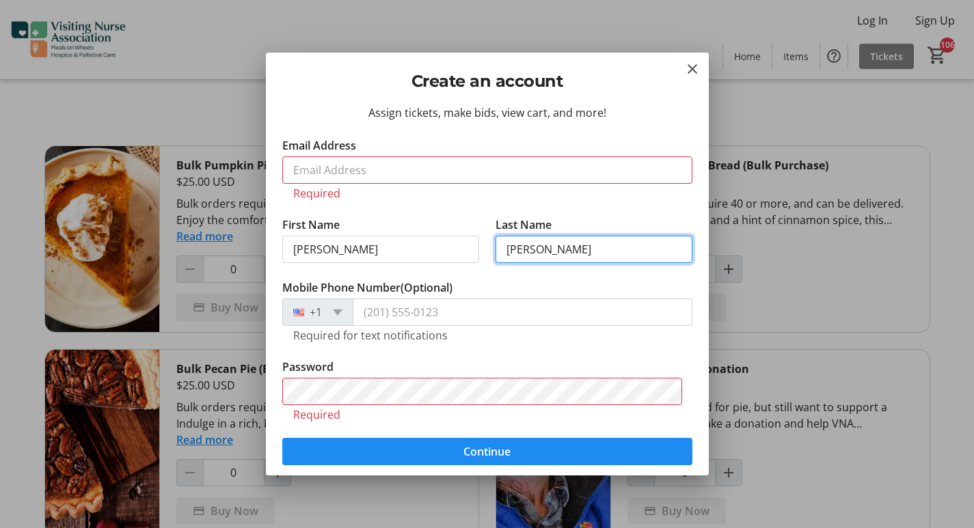
type input "mays"
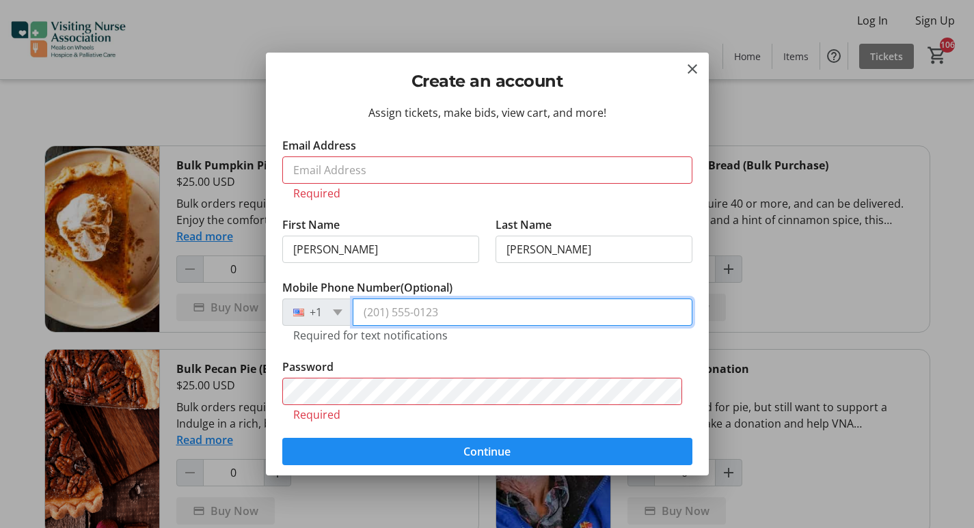
click at [405, 314] on input "Mobile Phone Number (Optional)" at bounding box center [523, 312] width 340 height 27
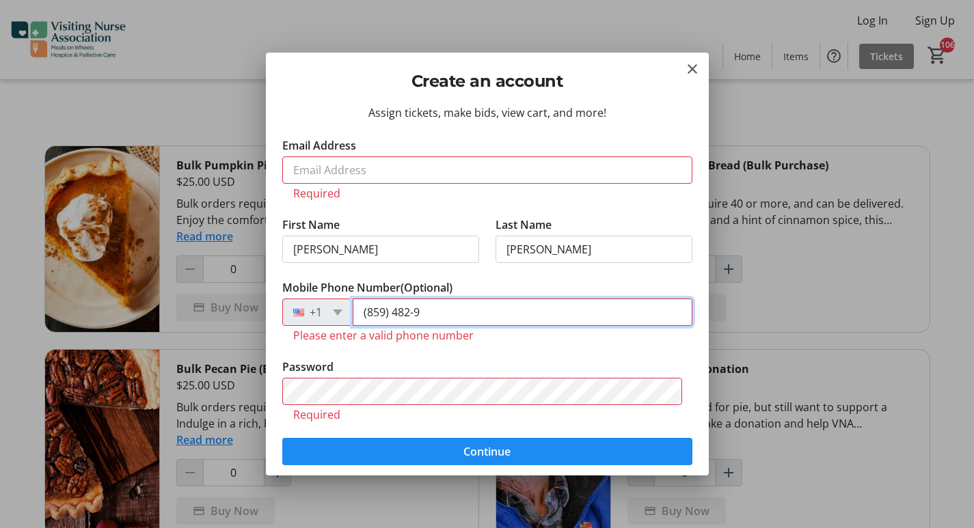
type input "(859) 482-9"
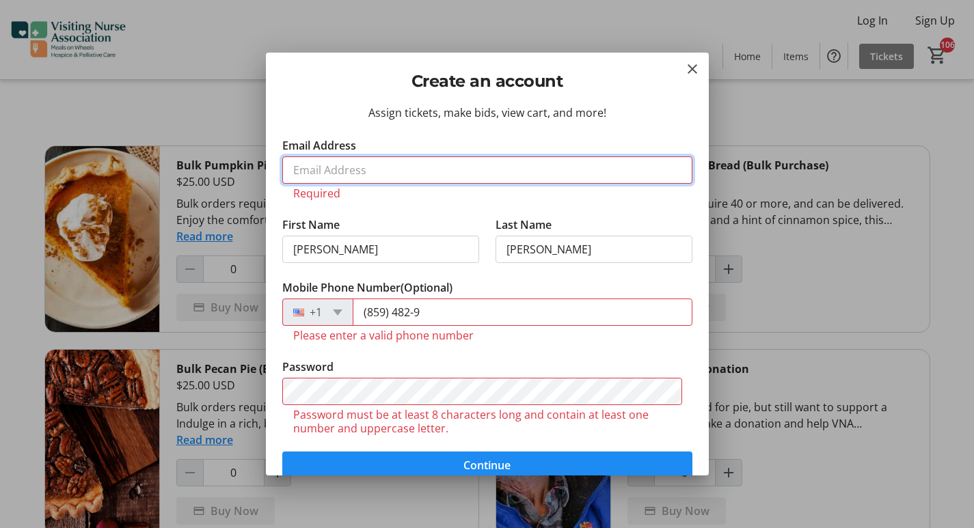
click at [362, 176] on input "Email Address" at bounding box center [487, 170] width 410 height 27
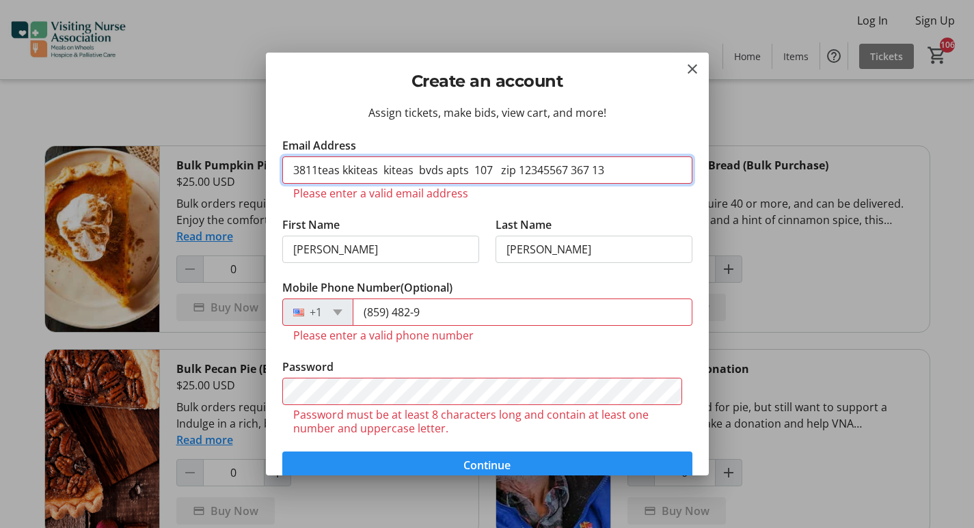
type input "3811teas kkiteas kiteas bvds apts 107 zip 12345567 367 13"
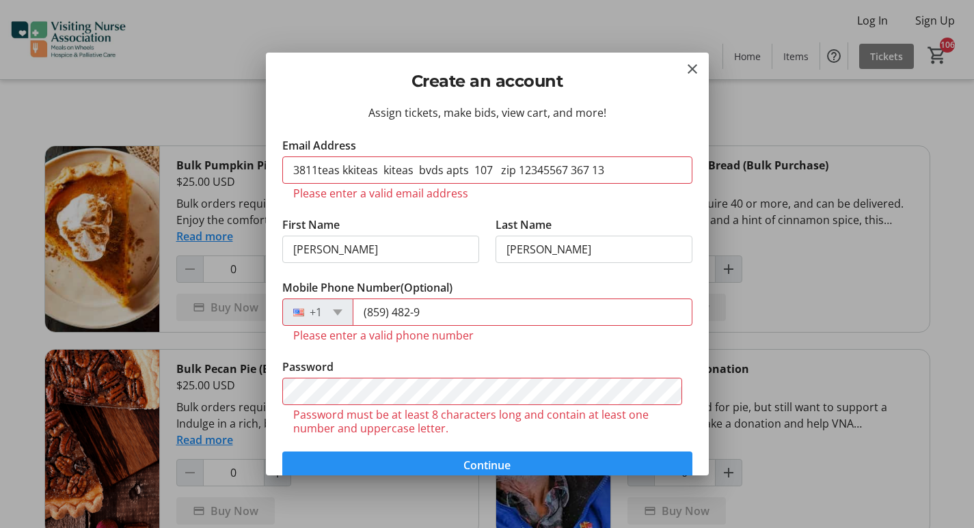
click at [526, 457] on span "submit" at bounding box center [487, 465] width 410 height 33
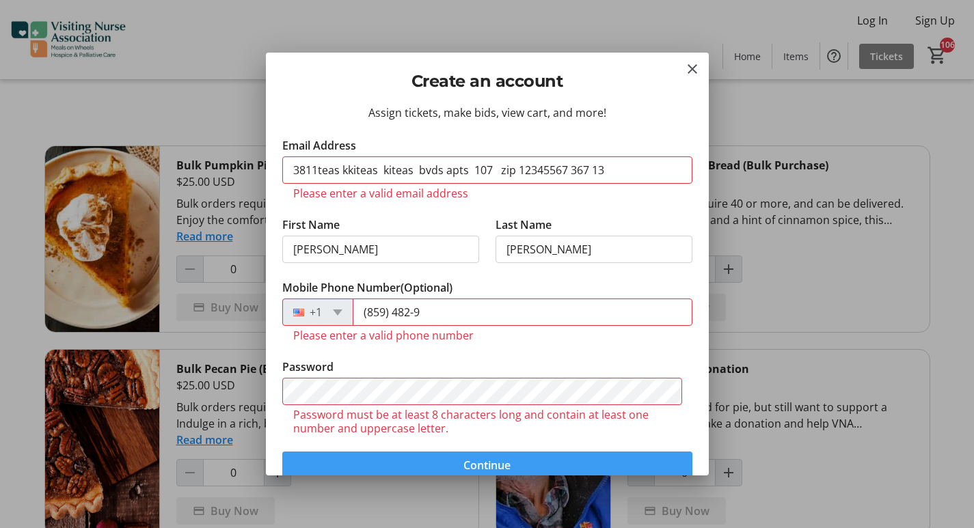
scroll to position [33, 0]
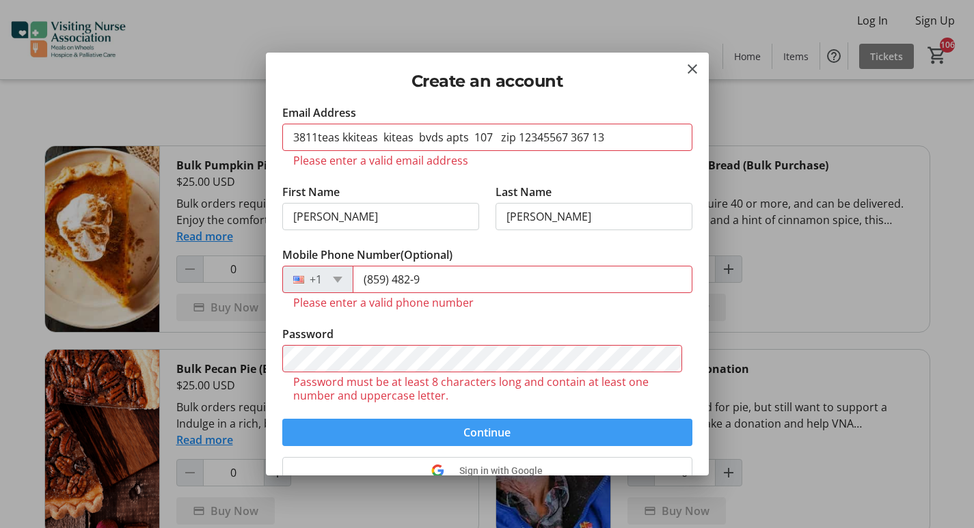
click at [513, 426] on span "submit" at bounding box center [487, 432] width 410 height 33
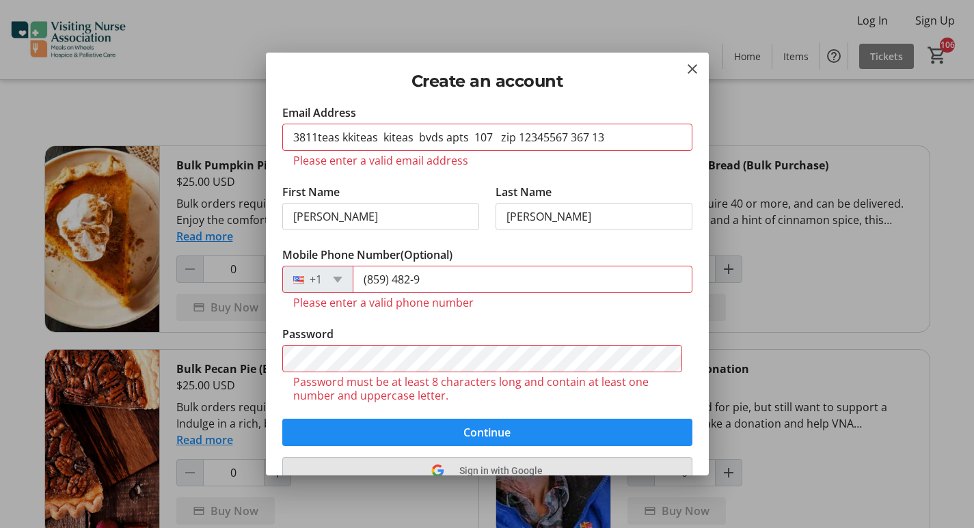
click at [512, 467] on span "Sign in with Google" at bounding box center [500, 470] width 83 height 11
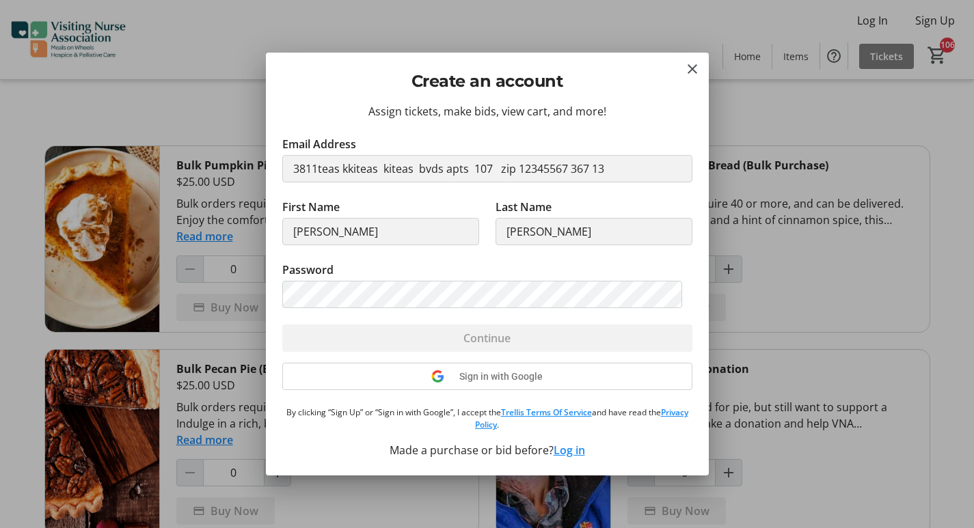
click at [479, 429] on link "Privacy Policy" at bounding box center [581, 419] width 213 height 24
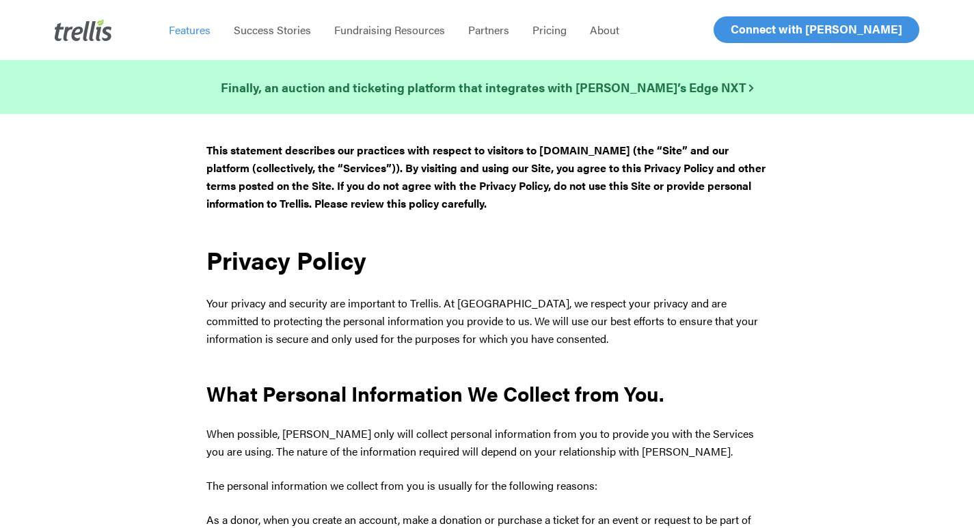
click at [182, 24] on span "Features" at bounding box center [190, 30] width 42 height 16
click at [277, 26] on span "Success Stories" at bounding box center [272, 30] width 77 height 16
click at [383, 26] on span "Fundraising Resources" at bounding box center [389, 30] width 111 height 16
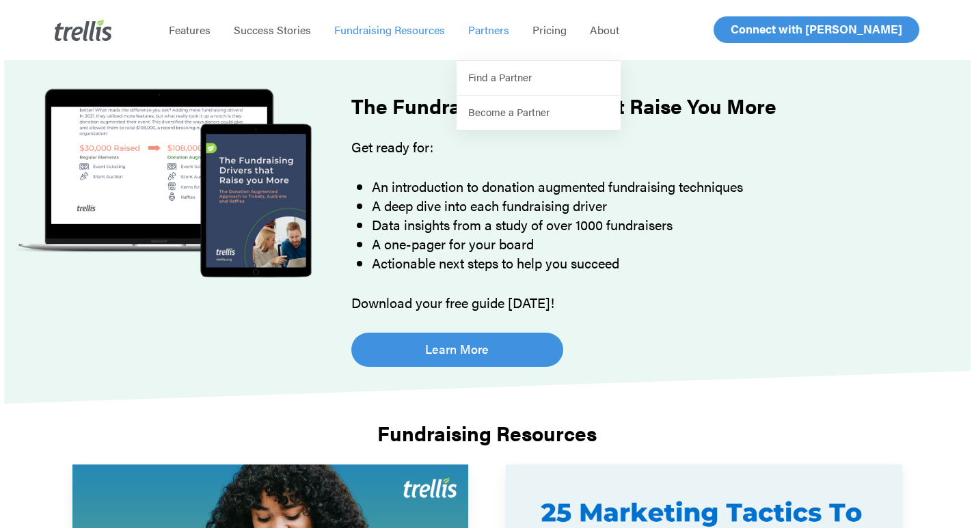
click at [480, 29] on span "Partners" at bounding box center [488, 30] width 41 height 16
